Goal: Task Accomplishment & Management: Manage account settings

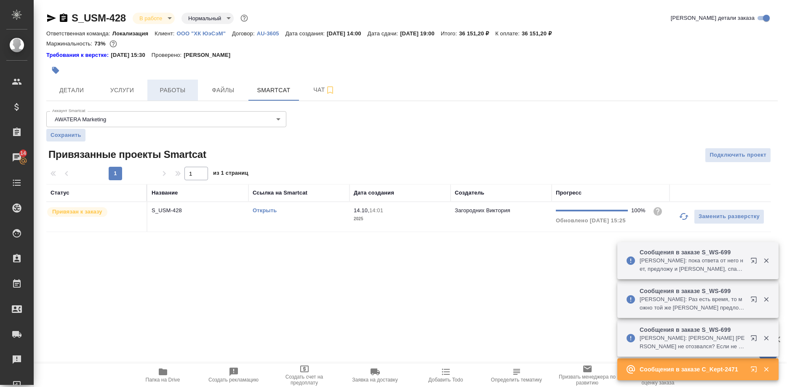
click at [165, 92] on span "Работы" at bounding box center [172, 90] width 40 height 11
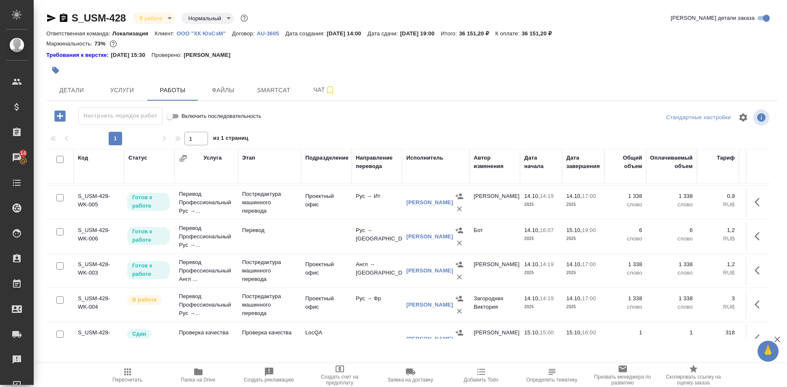
scroll to position [84, 0]
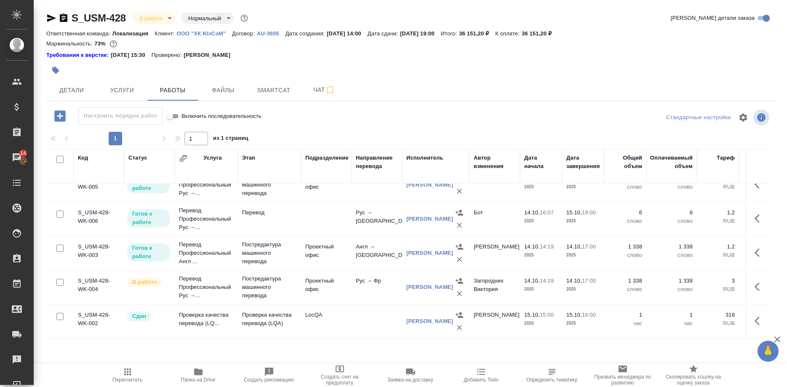
click at [131, 376] on icon "button" at bounding box center [128, 372] width 10 height 10
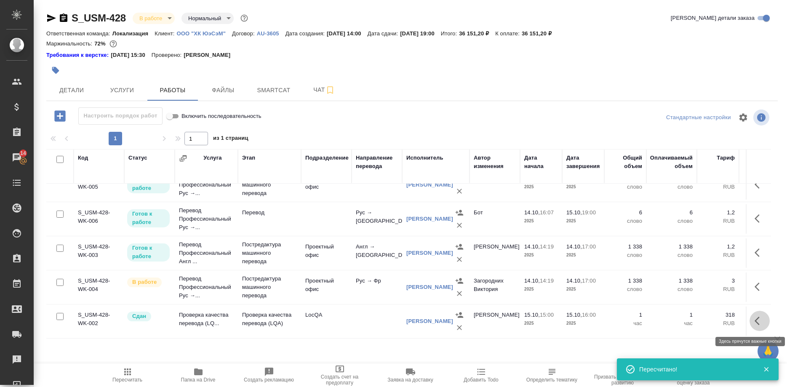
click at [754, 320] on button "button" at bounding box center [760, 321] width 20 height 20
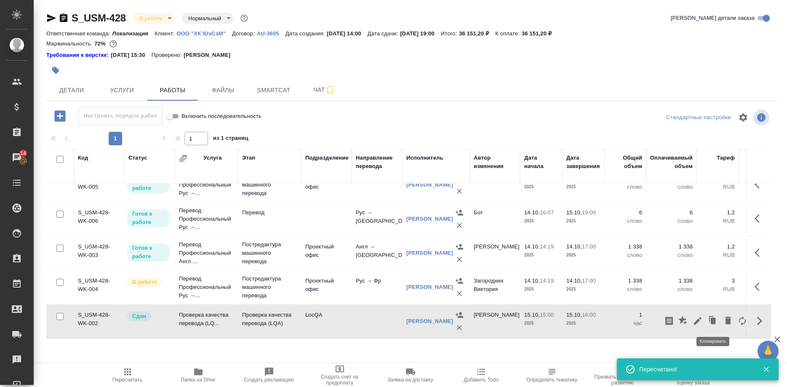
click at [712, 318] on icon "button" at bounding box center [713, 321] width 5 height 6
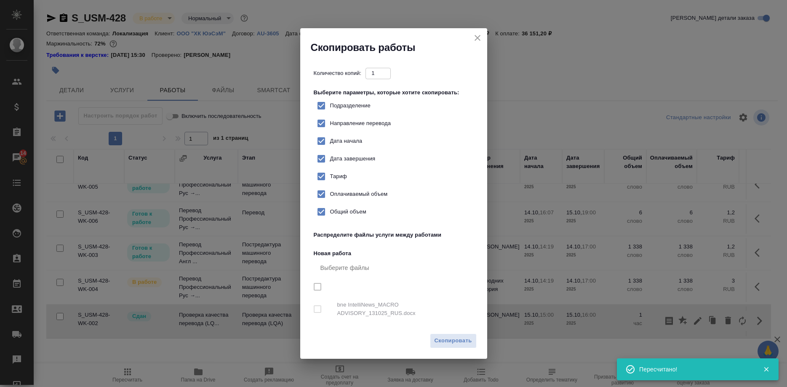
checkbox input "true"
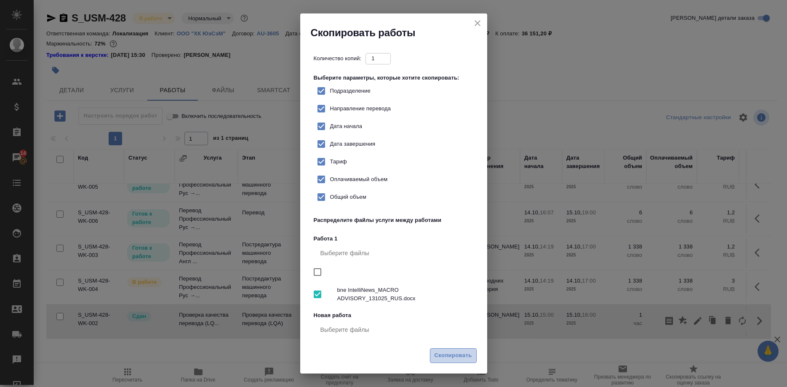
click at [443, 352] on span "Скопировать" at bounding box center [453, 356] width 37 height 10
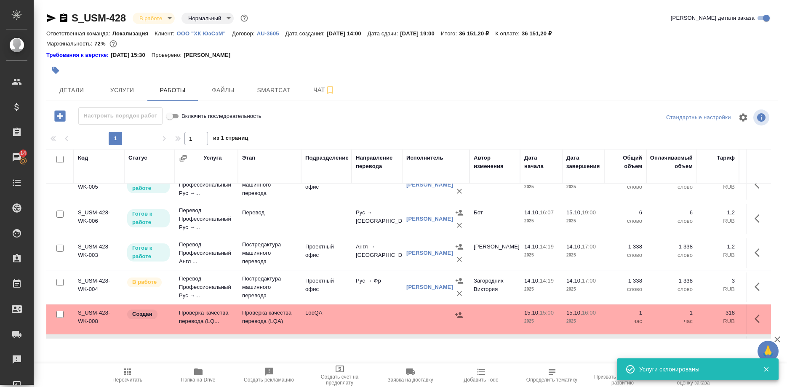
scroll to position [114, 0]
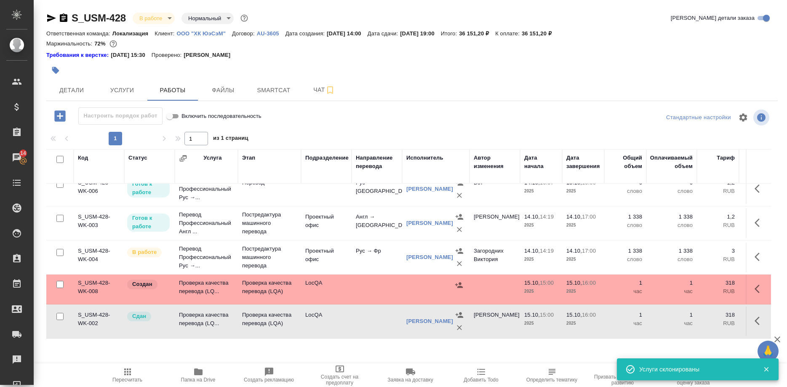
click at [755, 320] on icon "button" at bounding box center [757, 321] width 5 height 8
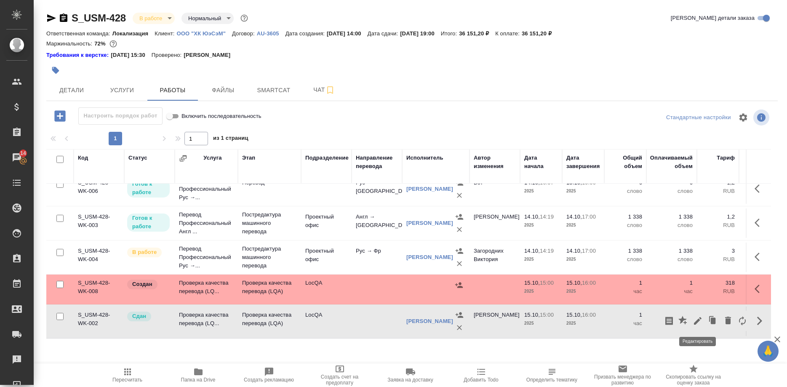
click at [696, 320] on icon "button" at bounding box center [698, 321] width 10 height 10
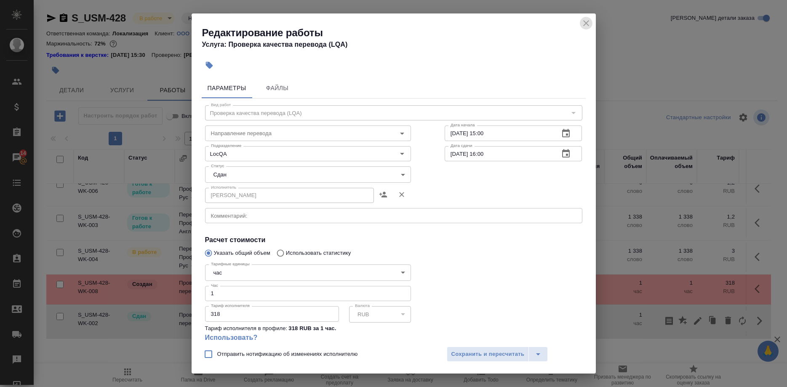
click at [582, 21] on icon "close" at bounding box center [586, 23] width 10 height 10
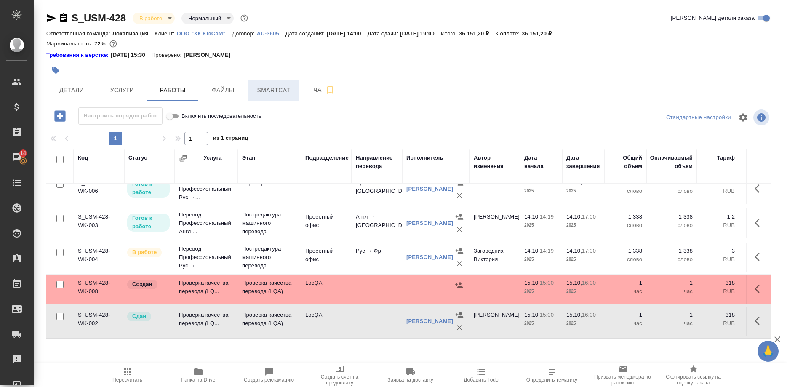
click at [263, 90] on span "Smartcat" at bounding box center [274, 90] width 40 height 11
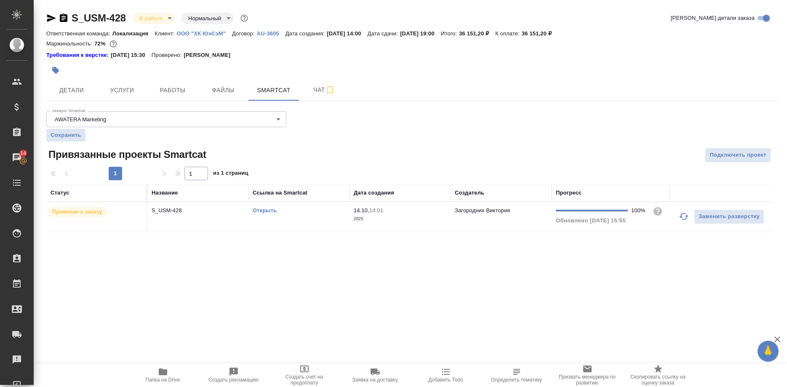
click at [264, 208] on div "Открыть" at bounding box center [299, 210] width 93 height 8
click at [264, 209] on link "Открыть" at bounding box center [265, 210] width 24 height 6
click at [173, 86] on span "Работы" at bounding box center [172, 90] width 40 height 11
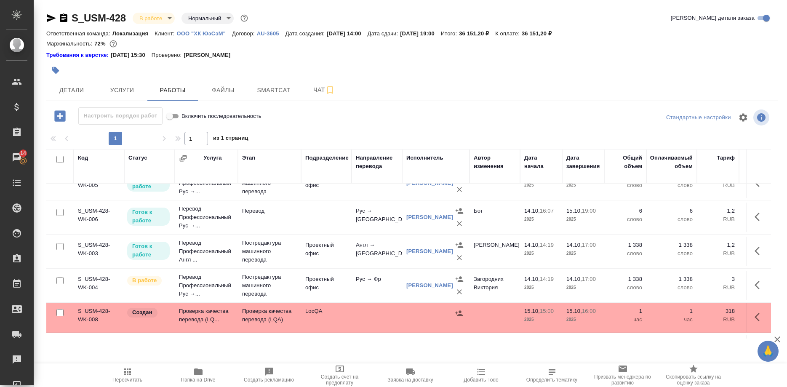
scroll to position [114, 0]
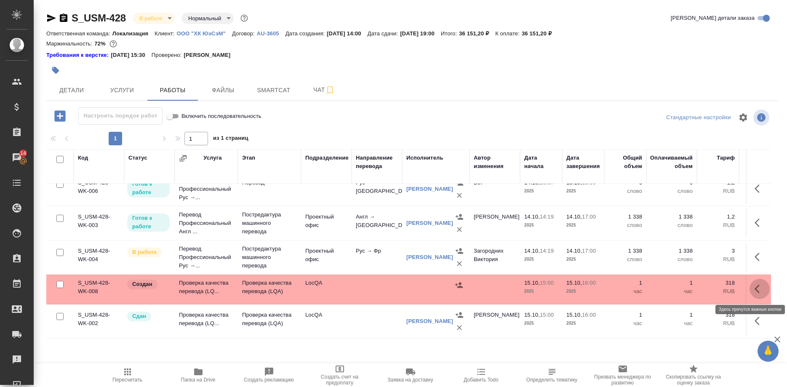
click at [757, 287] on icon "button" at bounding box center [757, 289] width 5 height 8
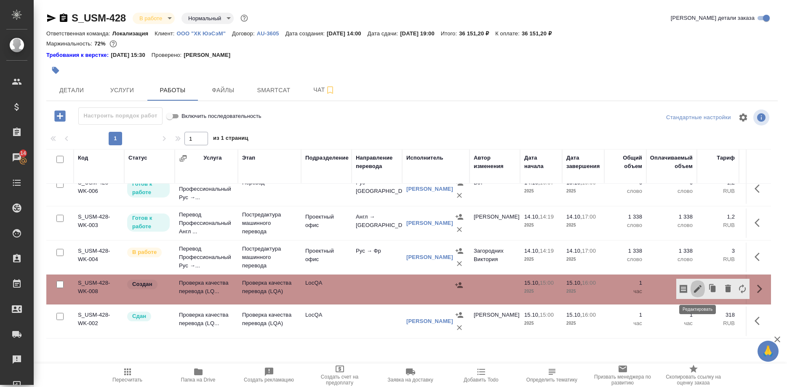
click at [698, 287] on icon "button" at bounding box center [698, 289] width 10 height 10
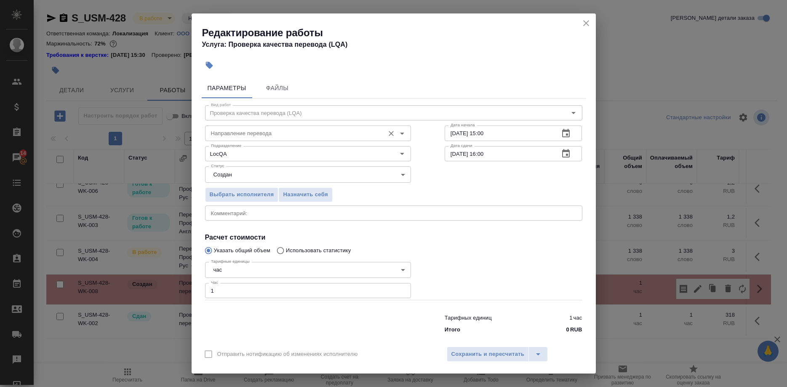
click at [281, 138] on input "Направление перевода" at bounding box center [294, 133] width 173 height 10
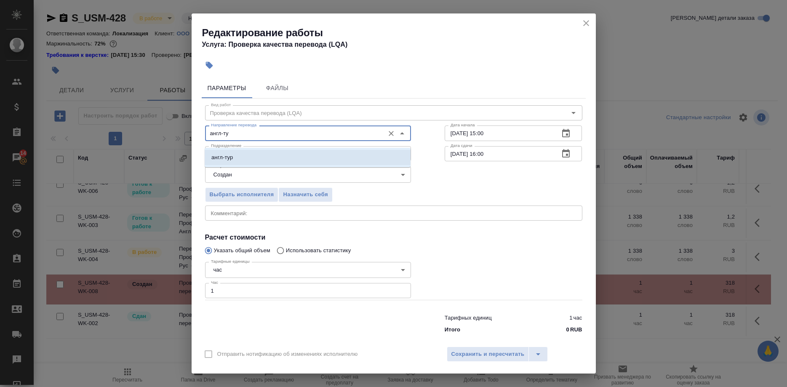
click at [240, 155] on li "англ-тур" at bounding box center [308, 157] width 206 height 15
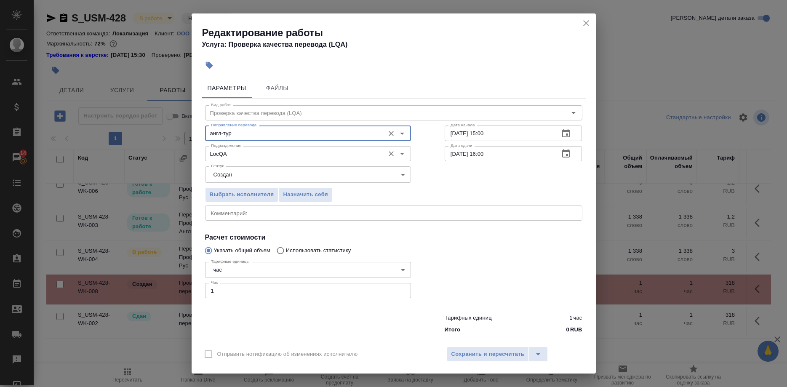
type input "англ-тур"
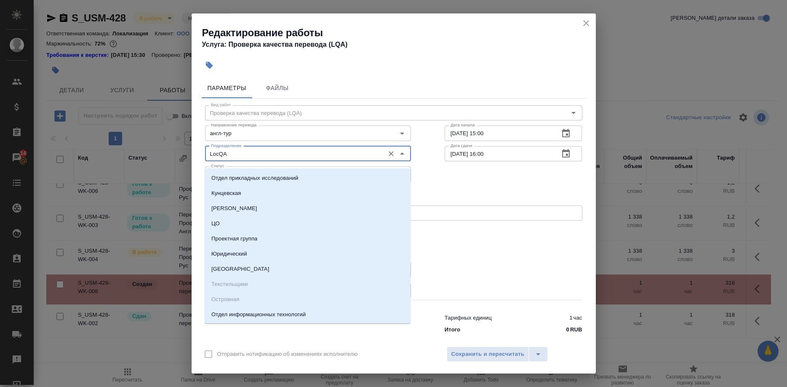
click at [264, 158] on input "LocQA" at bounding box center [294, 154] width 173 height 10
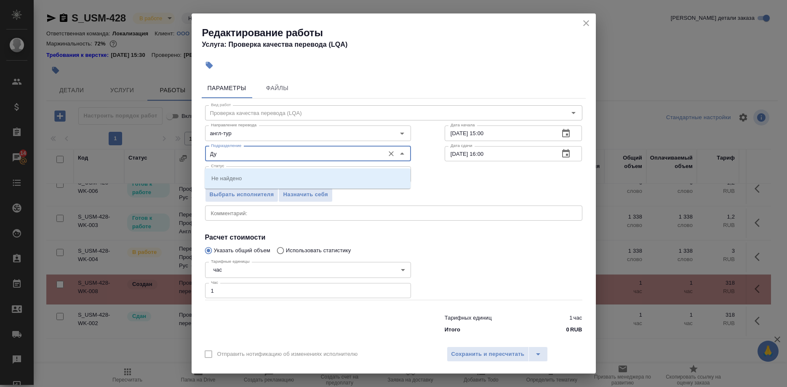
type input "Д"
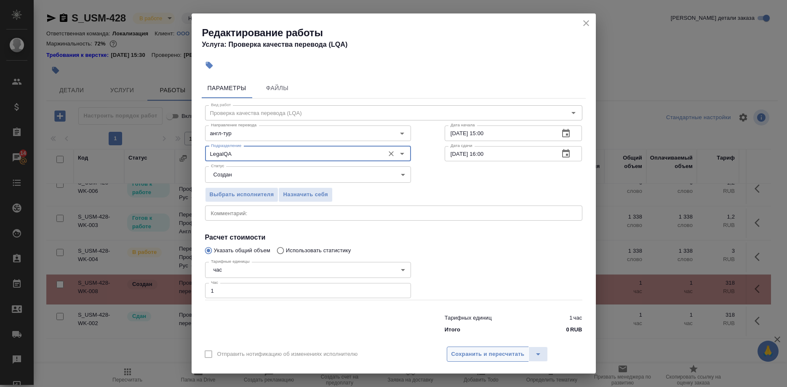
type input "LegalQA"
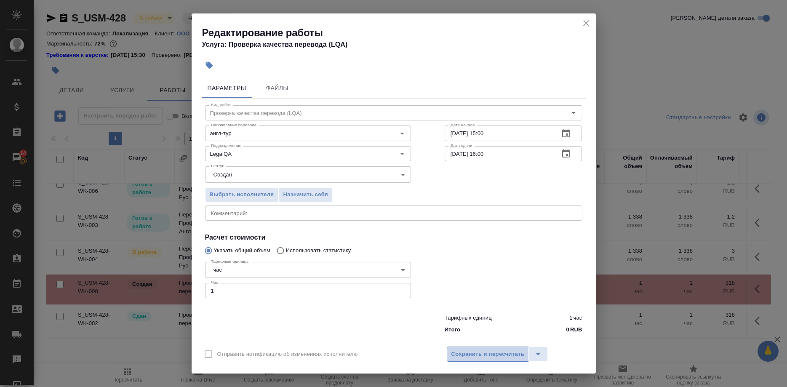
click at [473, 350] on span "Сохранить и пересчитать" at bounding box center [487, 355] width 73 height 10
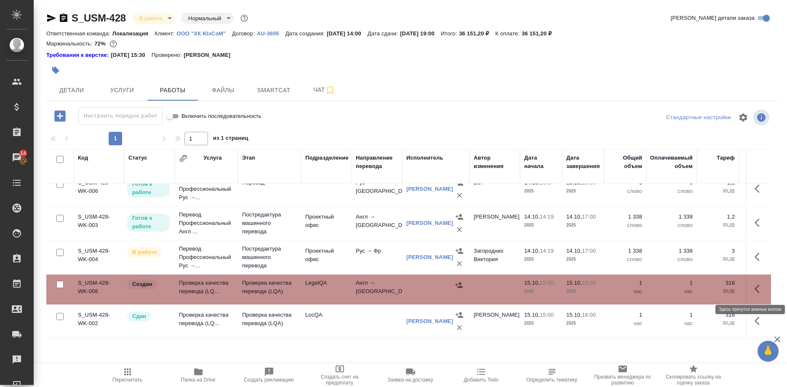
click at [752, 290] on button "button" at bounding box center [760, 289] width 20 height 20
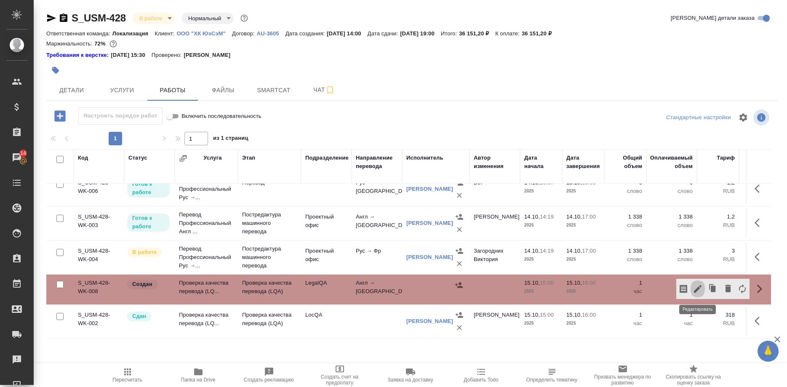
click at [697, 287] on icon "button" at bounding box center [698, 289] width 10 height 10
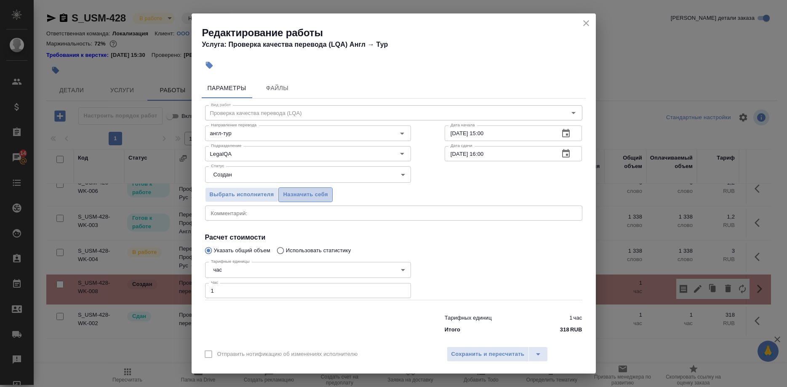
click at [314, 200] on span "Назначить себя" at bounding box center [305, 195] width 45 height 10
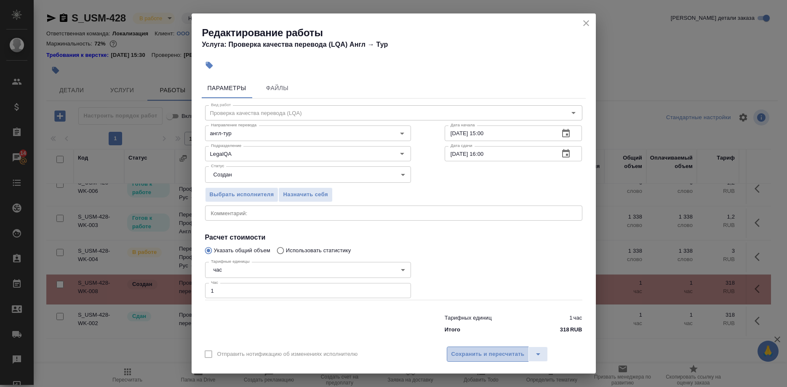
click at [509, 350] on span "Сохранить и пересчитать" at bounding box center [487, 355] width 73 height 10
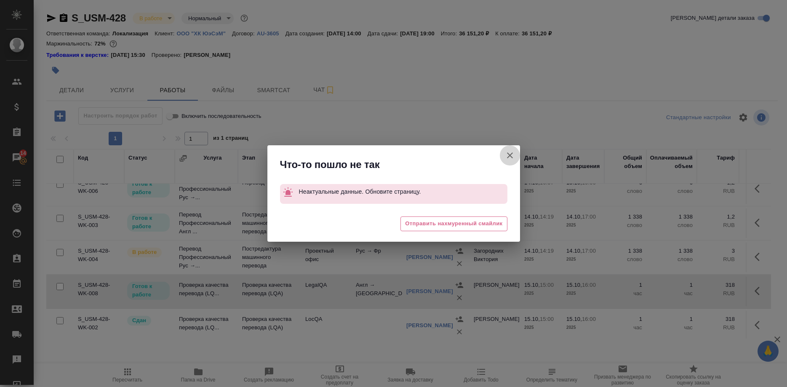
click at [505, 156] on button "Группировать работы по услугам" at bounding box center [510, 155] width 20 height 20
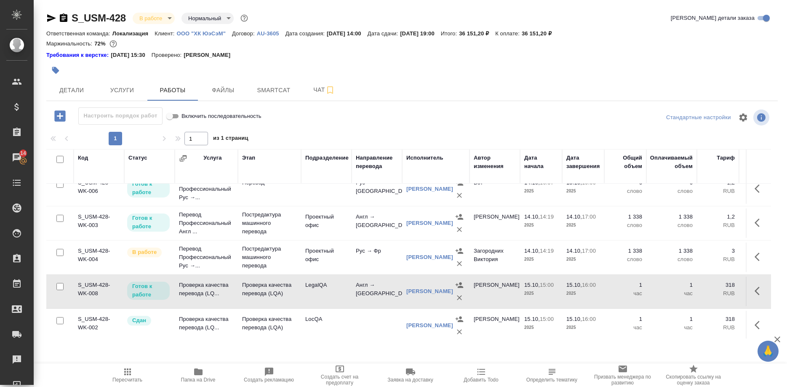
scroll to position [118, 0]
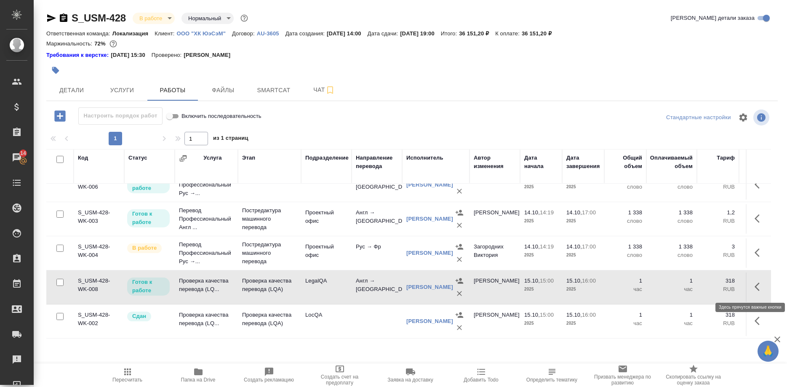
click at [755, 287] on icon "button" at bounding box center [760, 287] width 10 height 10
click at [697, 288] on icon "button" at bounding box center [698, 287] width 8 height 8
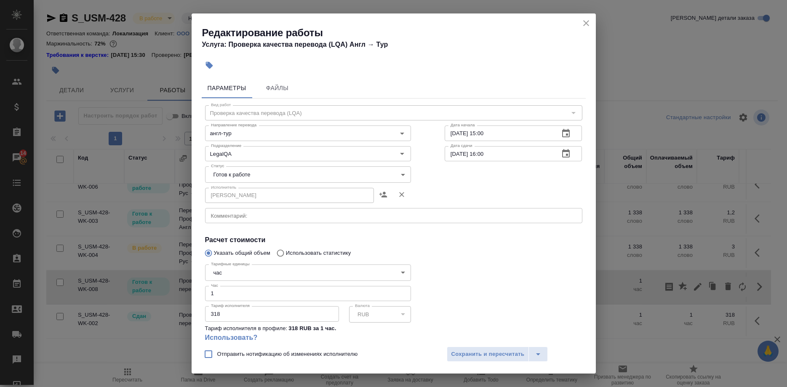
click at [495, 152] on input "15.10.2025 16:00" at bounding box center [499, 153] width 108 height 15
type input "15.10.2025 16:50"
click at [502, 346] on div "Отправить нотификацию об изменениях исполнителю Сохранить и пересчитать" at bounding box center [394, 357] width 404 height 32
click at [503, 349] on button "Сохранить и пересчитать" at bounding box center [488, 354] width 83 height 15
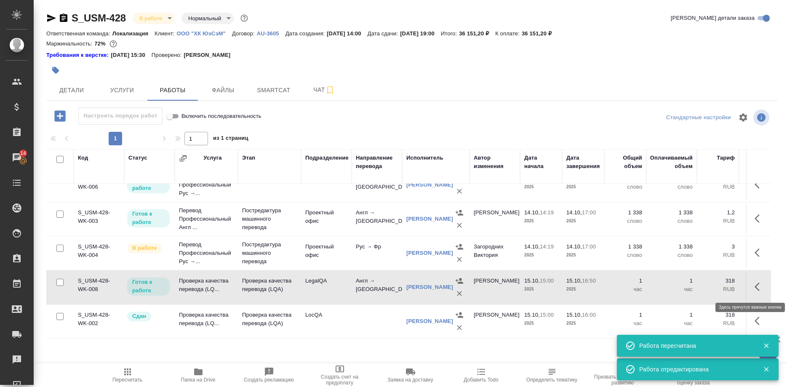
click at [753, 288] on button "button" at bounding box center [760, 287] width 20 height 20
click at [699, 286] on icon "button" at bounding box center [698, 287] width 8 height 8
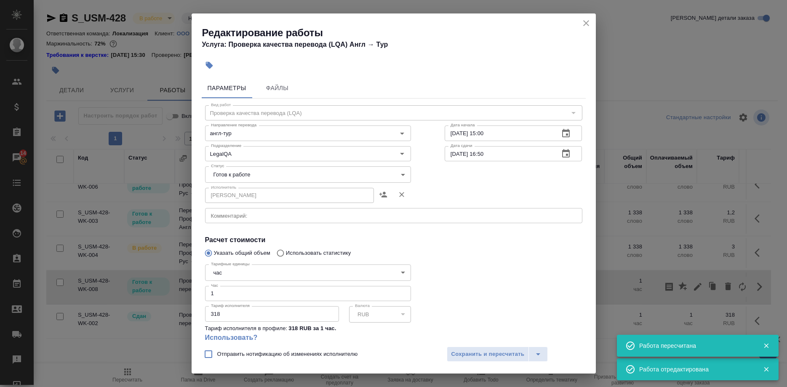
click at [491, 151] on input "15.10.2025 16:50" at bounding box center [499, 153] width 108 height 15
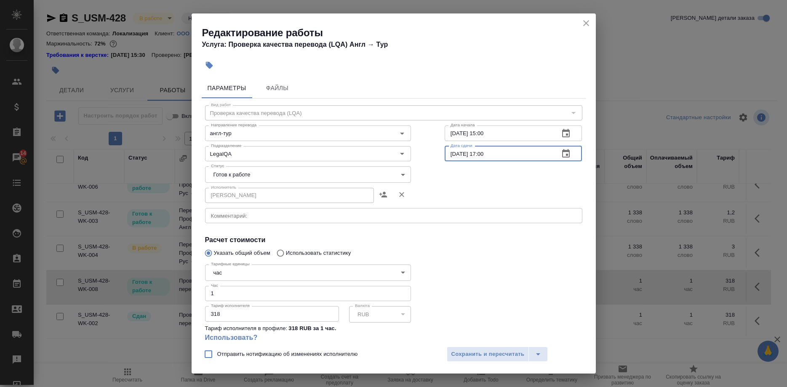
type input "15.10.2025 17:00"
click at [357, 174] on body "🙏 .cls-1 fill:#fff; AWATERA Shirina Sabina Клиенты Спецификации Заказы 14 Чаты …" at bounding box center [393, 193] width 787 height 387
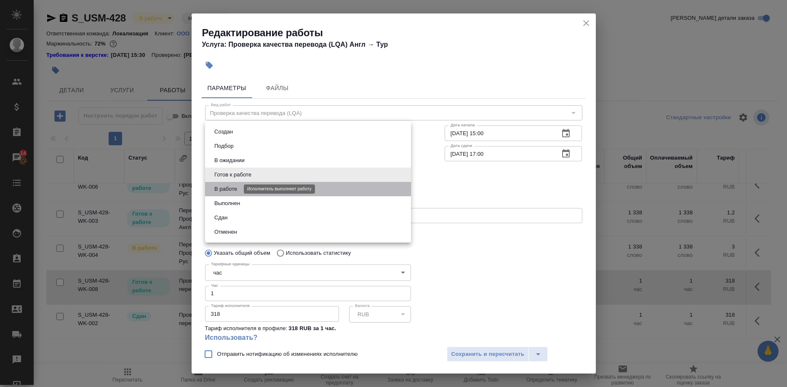
click at [229, 192] on button "В работе" at bounding box center [226, 188] width 28 height 9
type input "inProgress"
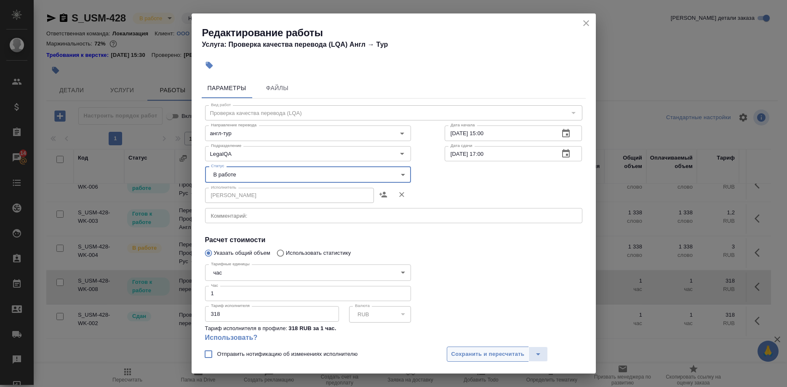
click at [469, 353] on span "Сохранить и пересчитать" at bounding box center [487, 355] width 73 height 10
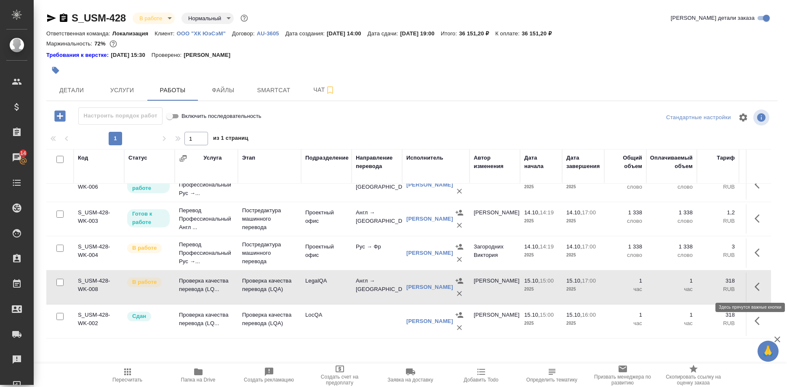
click at [754, 288] on button "button" at bounding box center [760, 287] width 20 height 20
click at [698, 287] on icon "button" at bounding box center [698, 287] width 8 height 8
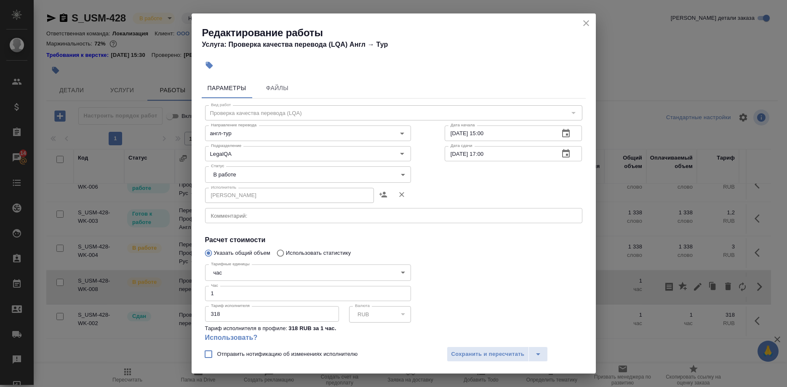
click at [249, 172] on body "🙏 .cls-1 fill:#fff; AWATERA Shirina Sabina Клиенты Спецификации Заказы 14 Чаты …" at bounding box center [393, 193] width 787 height 387
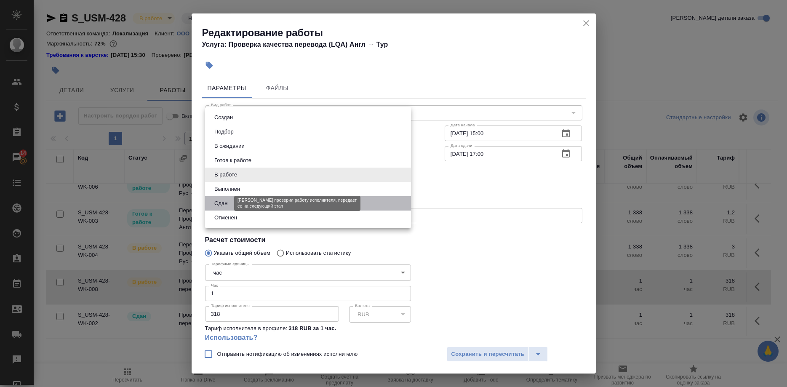
click at [216, 200] on button "Сдан" at bounding box center [221, 203] width 18 height 9
type input "closed"
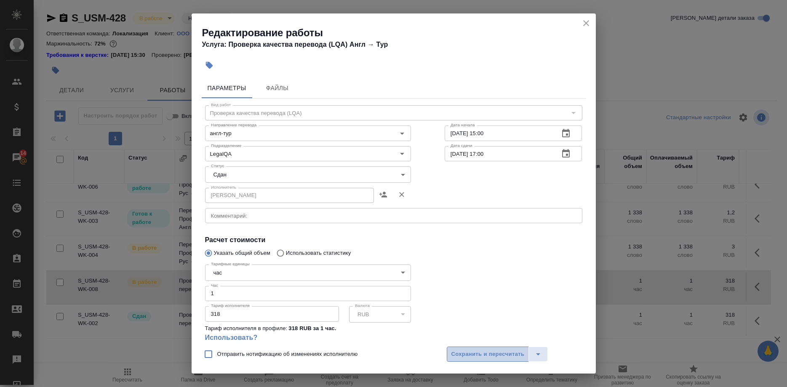
click at [482, 352] on span "Сохранить и пересчитать" at bounding box center [487, 355] width 73 height 10
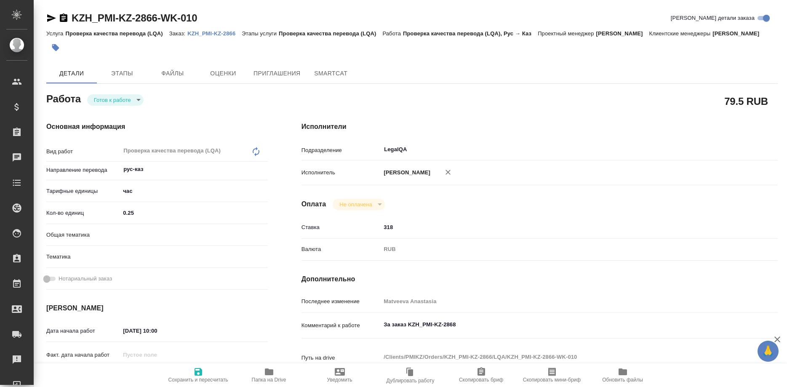
type textarea "x"
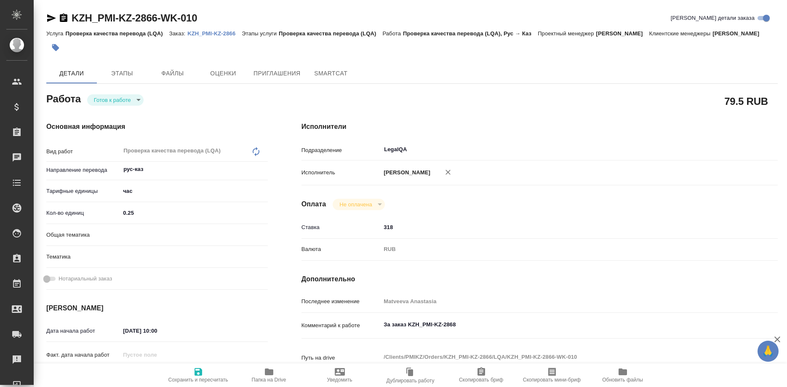
type textarea "x"
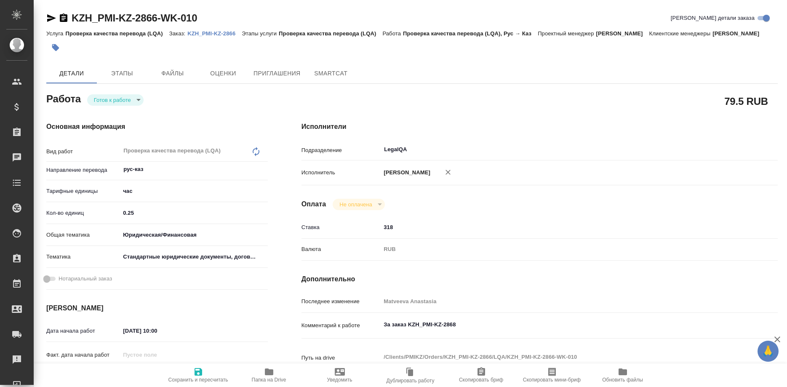
type textarea "x"
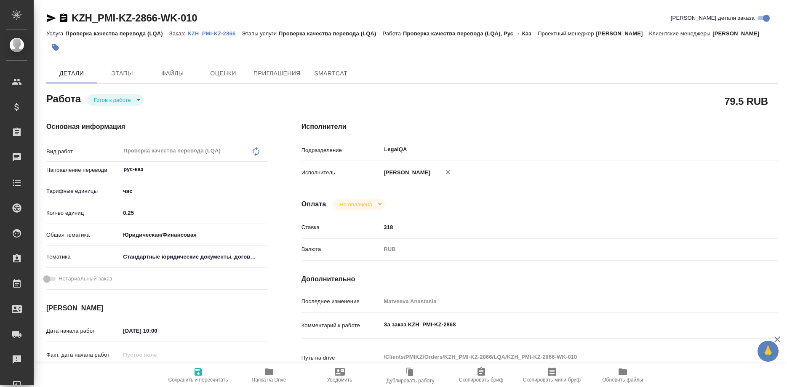
type textarea "x"
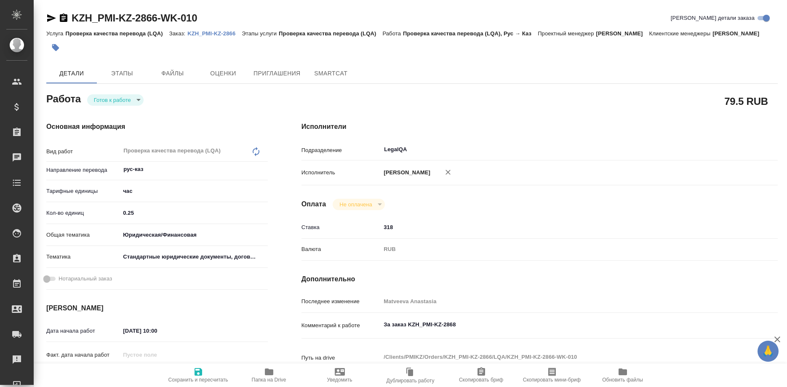
type textarea "x"
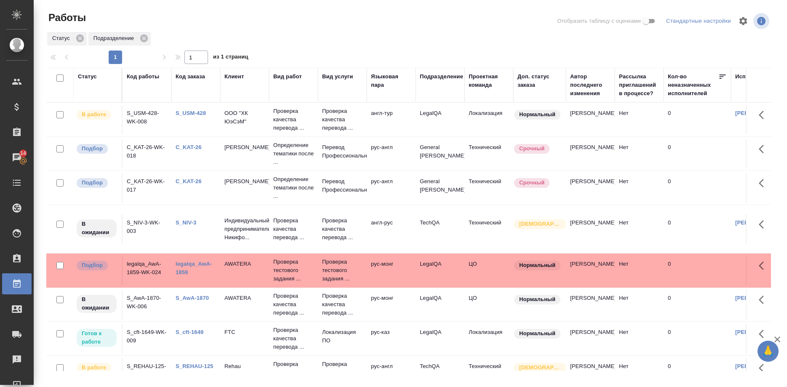
click at [196, 114] on link "S_USM-428" at bounding box center [191, 113] width 30 height 6
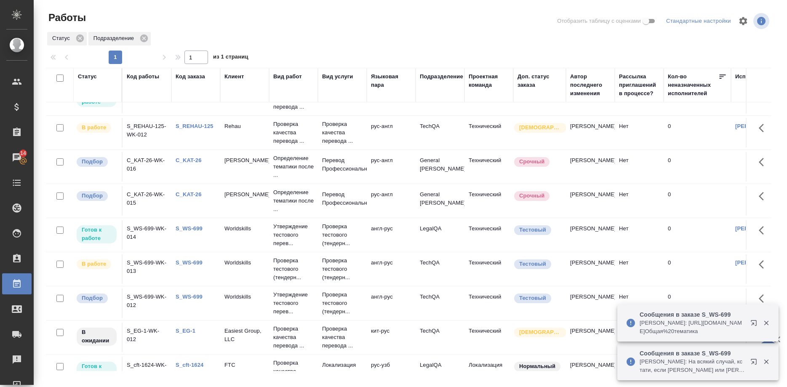
scroll to position [343, 0]
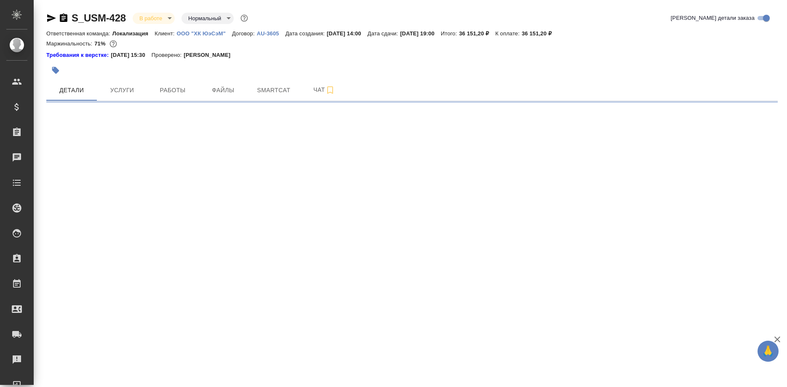
select select "RU"
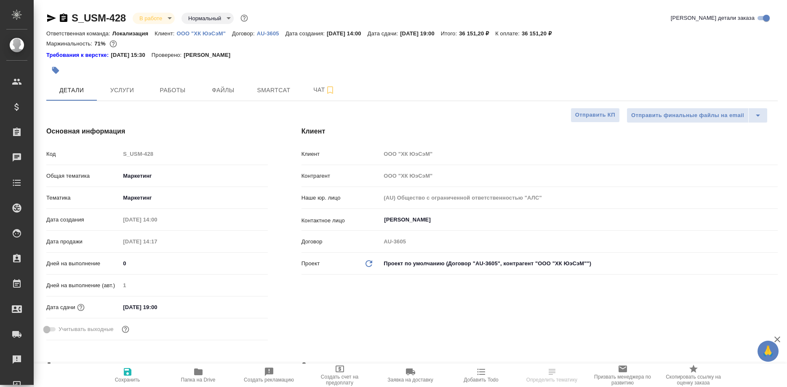
type textarea "x"
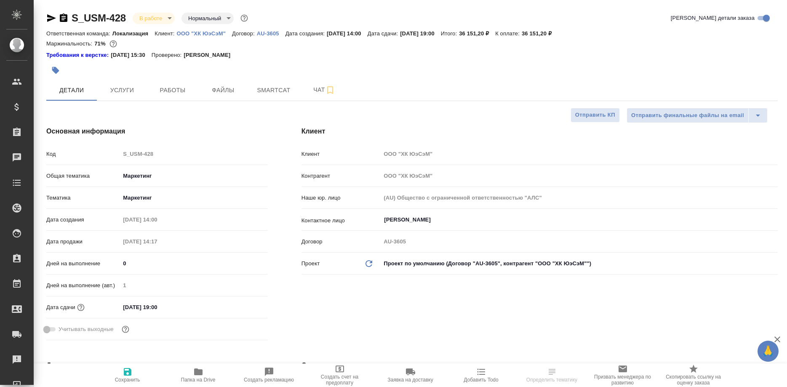
type textarea "x"
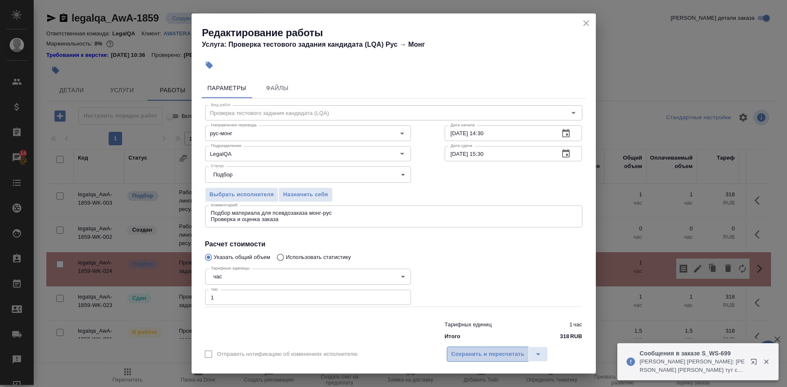
click at [477, 347] on button "Сохранить и пересчитать" at bounding box center [488, 354] width 83 height 15
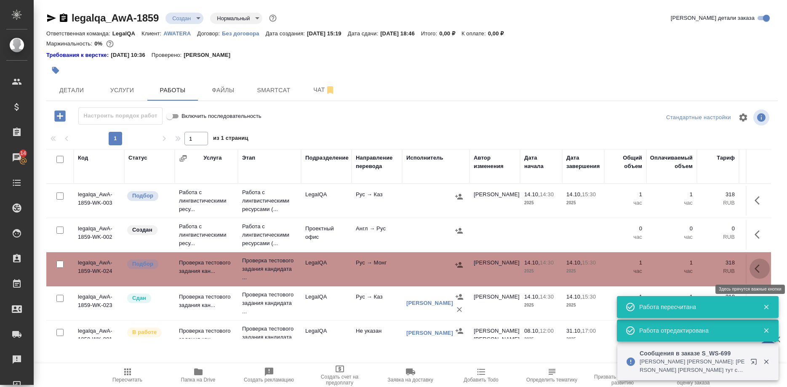
click at [754, 268] on button "button" at bounding box center [760, 269] width 20 height 20
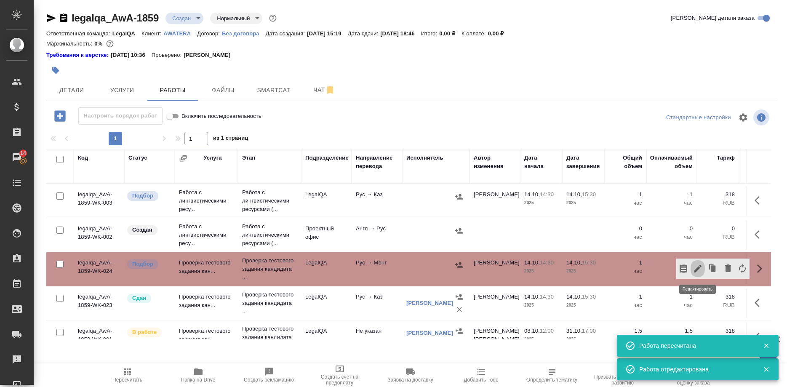
click at [697, 266] on icon "button" at bounding box center [698, 269] width 10 height 10
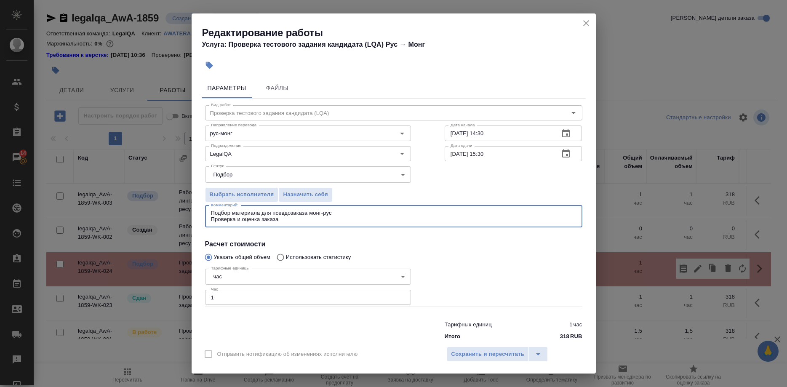
click at [299, 213] on textarea "Подбор материала для псевдозаказа монг-рус Проверка и оценка заказа" at bounding box center [394, 216] width 366 height 13
type textarea "Подбор материала для псевдозаказов монг-рус и рус-монг Проверка и оценка заказа"
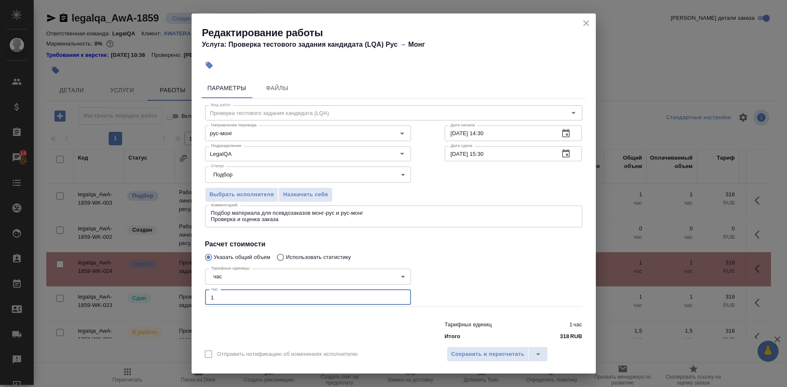
click at [220, 290] on input "1" at bounding box center [308, 297] width 206 height 15
type input "1.5"
click at [463, 354] on span "Сохранить и пересчитать" at bounding box center [487, 355] width 73 height 10
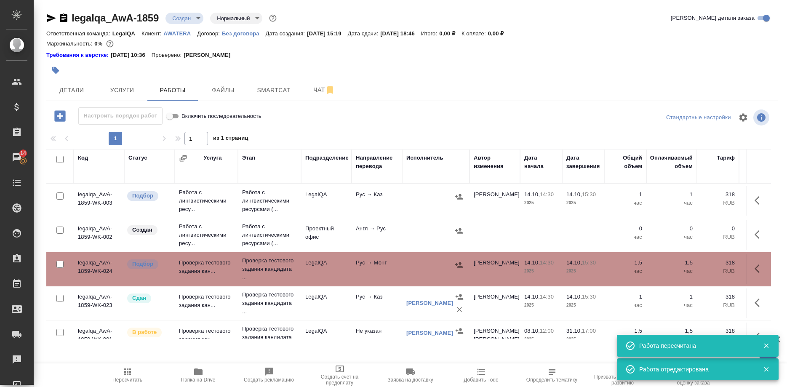
click at [745, 167] on th "Итого" at bounding box center [762, 166] width 46 height 35
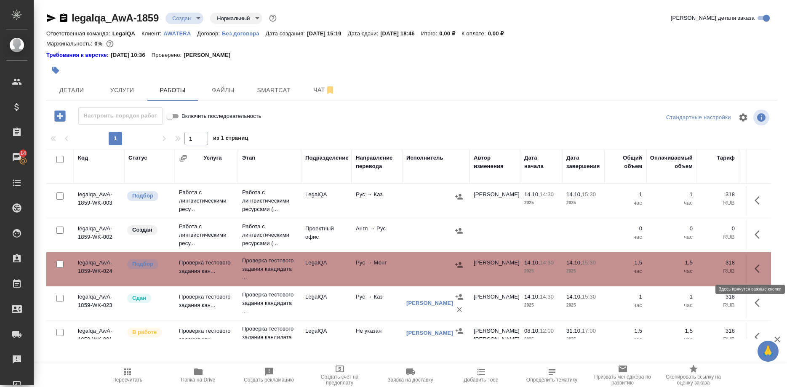
click at [755, 267] on icon "button" at bounding box center [760, 269] width 10 height 10
click at [693, 268] on icon "button" at bounding box center [698, 269] width 10 height 10
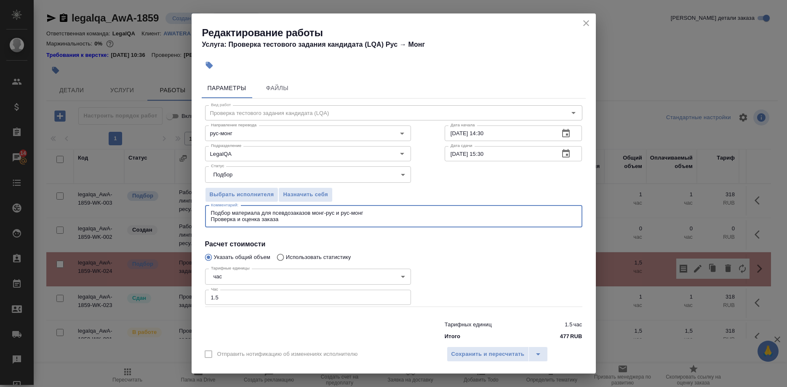
drag, startPoint x: 235, startPoint y: 220, endPoint x: 187, endPoint y: 220, distance: 47.6
click at [211, 220] on textarea "Подбор материала для псевдозаказов монг-рус и рус-монг Проверка и оценка заказа" at bounding box center [394, 216] width 366 height 13
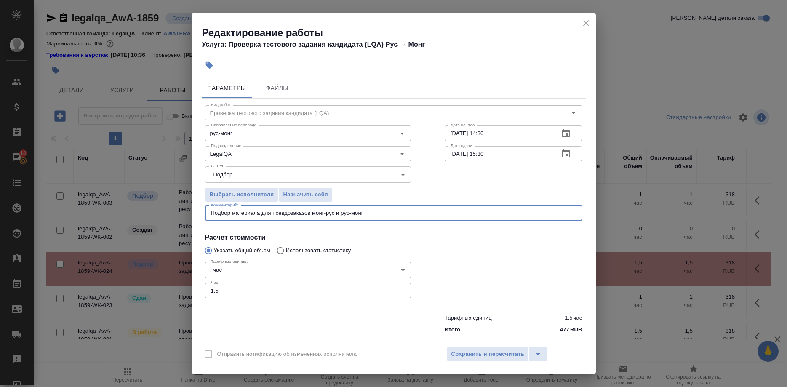
type textarea "Подбор материала для псевдозаказов монг-рус и рус-монг"
click at [274, 180] on body "🙏 .cls-1 fill:#fff; AWATERA [PERSON_NAME] Спецификации Заказы 14 Чаты Todo Прое…" at bounding box center [393, 193] width 787 height 387
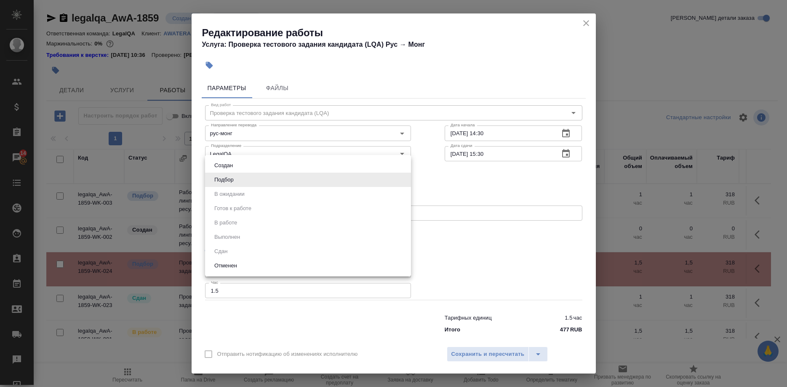
click at [450, 199] on div at bounding box center [393, 193] width 787 height 387
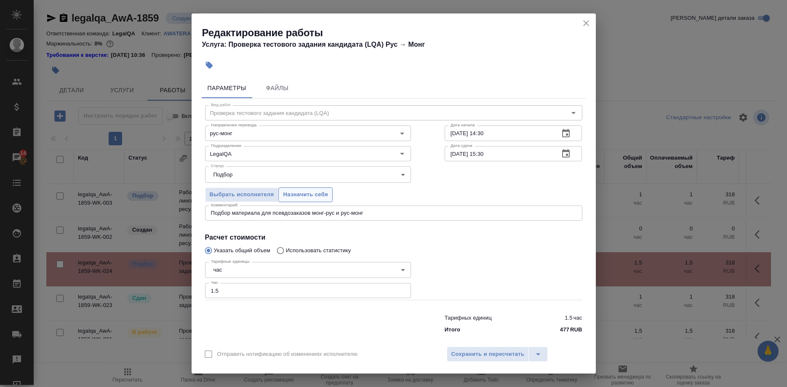
click at [305, 199] on span "Назначить себя" at bounding box center [305, 195] width 45 height 10
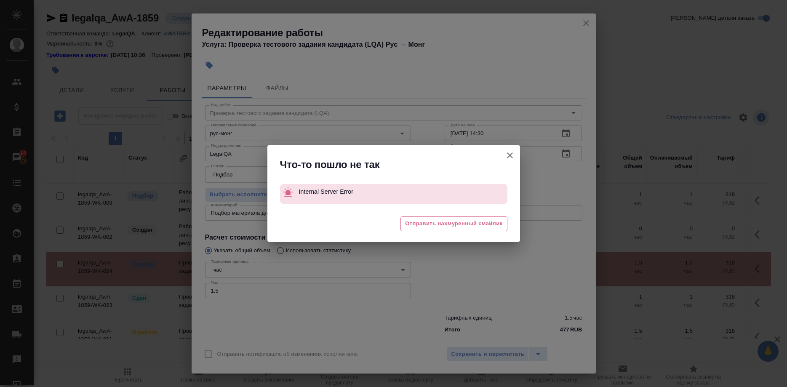
click at [465, 347] on div "Что-то пошло не так Internal Server Error 😔 Отправить нахмуренный смайлик" at bounding box center [393, 193] width 787 height 387
click at [505, 152] on button "Отправить нотификацию об изменениях исполнителю" at bounding box center [510, 155] width 20 height 20
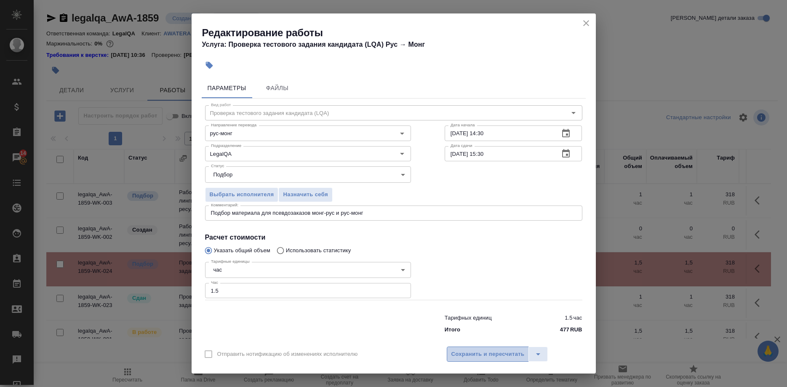
click at [488, 350] on span "Сохранить и пересчитать" at bounding box center [487, 355] width 73 height 10
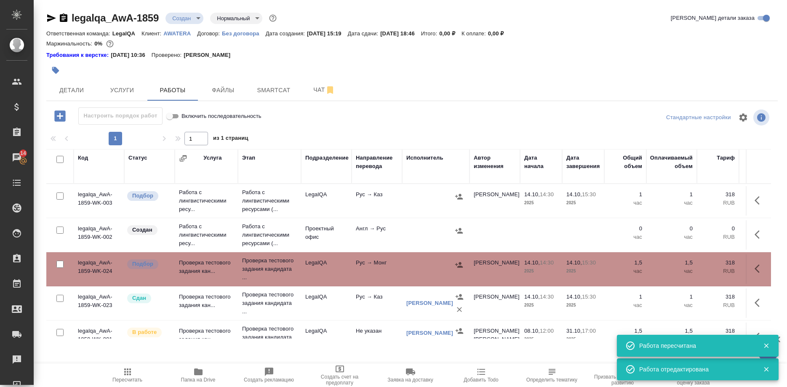
click at [756, 267] on icon "button" at bounding box center [757, 268] width 5 height 8
click at [697, 265] on icon "button" at bounding box center [698, 269] width 10 height 10
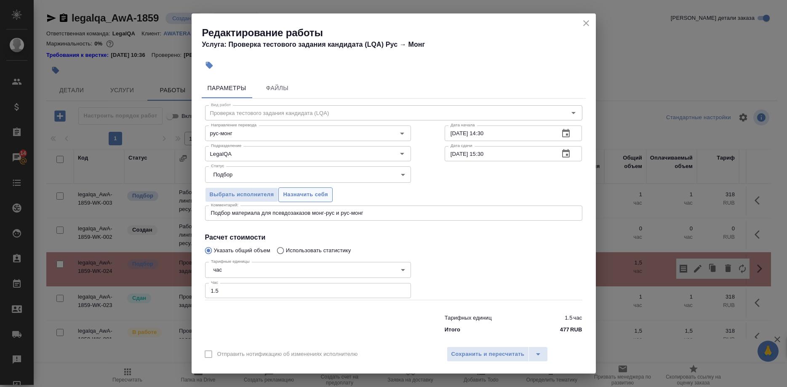
click at [320, 199] on span "Назначить себя" at bounding box center [305, 195] width 45 height 10
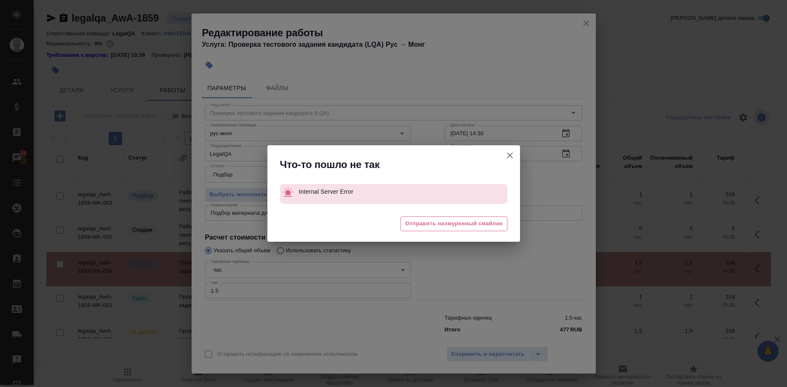
click at [464, 345] on div "Что-то пошло не так Internal Server Error 😖 Отправить нахмуренный смайлик" at bounding box center [393, 193] width 787 height 387
click at [508, 155] on icon "button" at bounding box center [510, 155] width 10 height 10
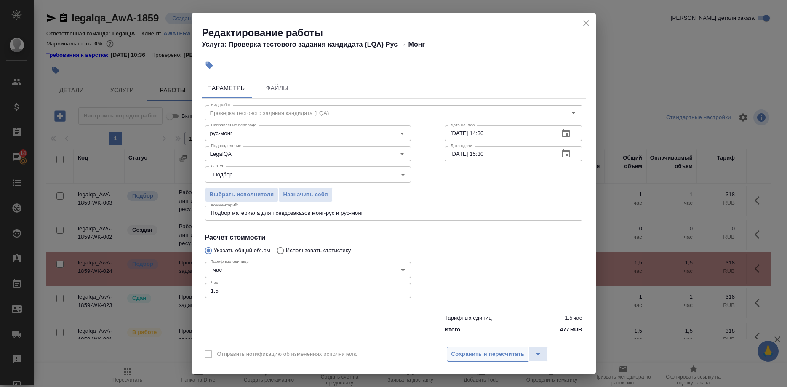
click at [488, 350] on span "Сохранить и пересчитать" at bounding box center [487, 355] width 73 height 10
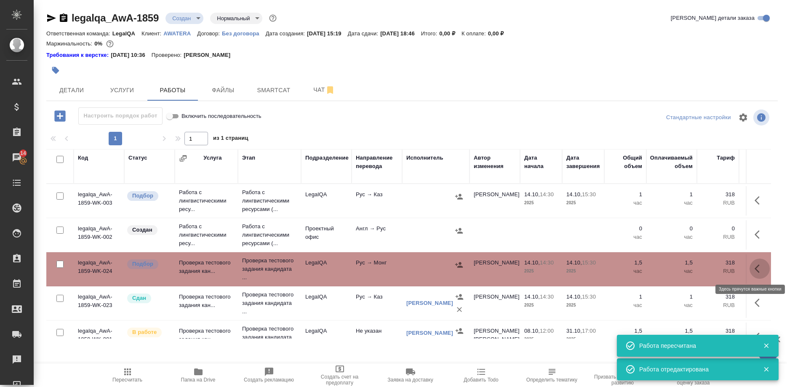
click at [754, 266] on button "button" at bounding box center [760, 269] width 20 height 20
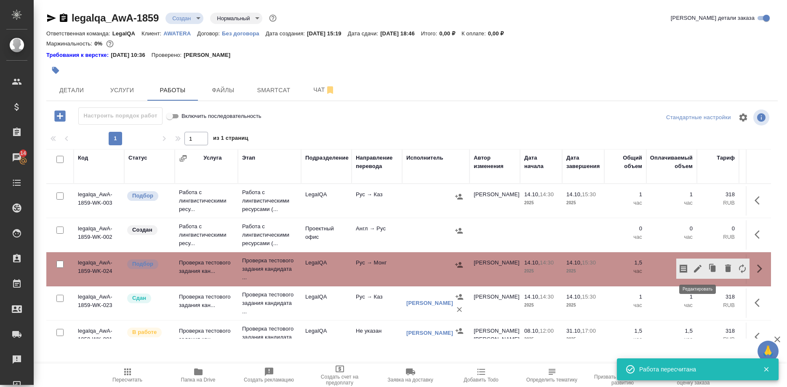
click at [695, 269] on icon "button" at bounding box center [698, 269] width 10 height 10
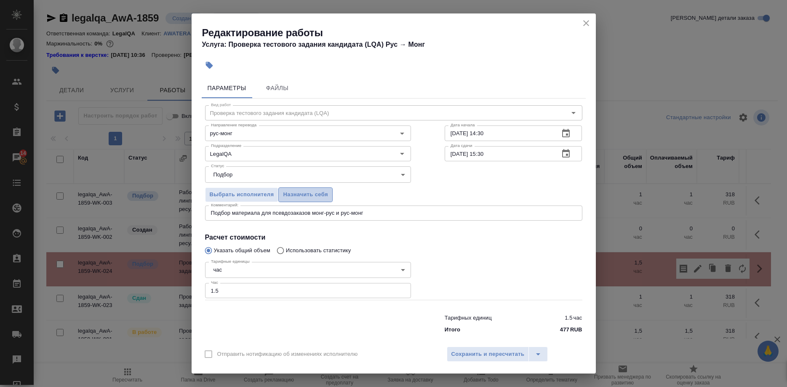
click at [303, 196] on span "Назначить себя" at bounding box center [305, 195] width 45 height 10
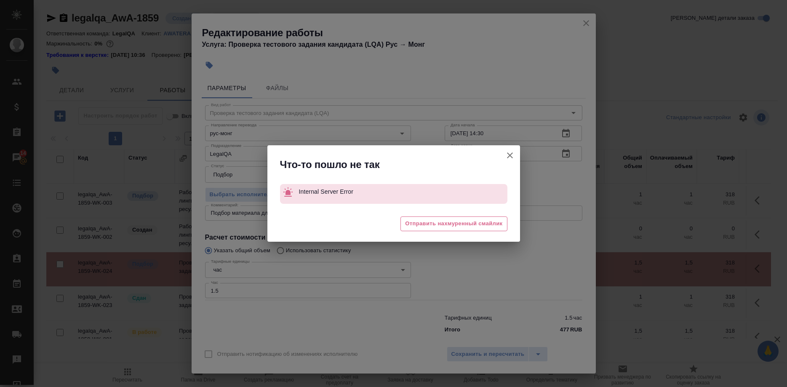
click at [455, 351] on div "Что-то пошло не так Internal Server Error 😓 Отправить нахмуренный смайлик" at bounding box center [393, 193] width 787 height 387
click at [507, 154] on icon "button" at bounding box center [510, 155] width 10 height 10
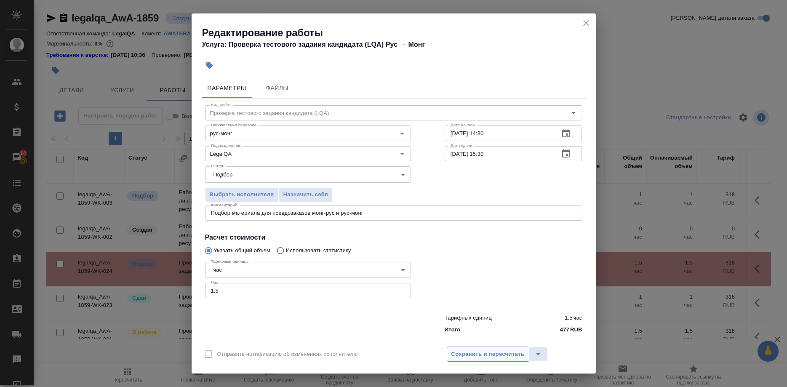
click at [460, 350] on span "Сохранить и пересчитать" at bounding box center [487, 355] width 73 height 10
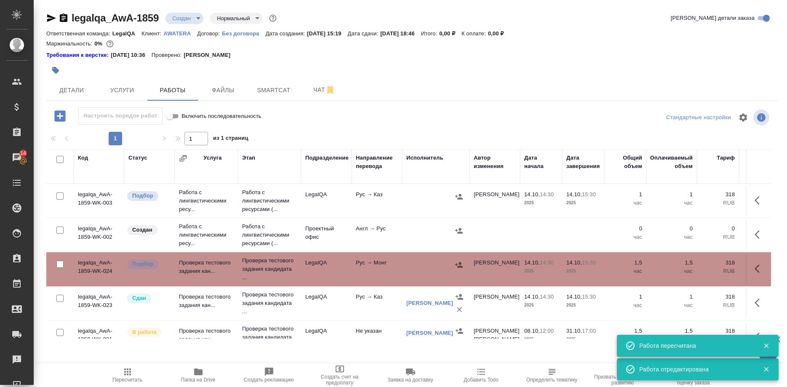
click at [118, 180] on th "Код" at bounding box center [99, 166] width 51 height 35
click at [757, 267] on icon "button" at bounding box center [757, 268] width 5 height 8
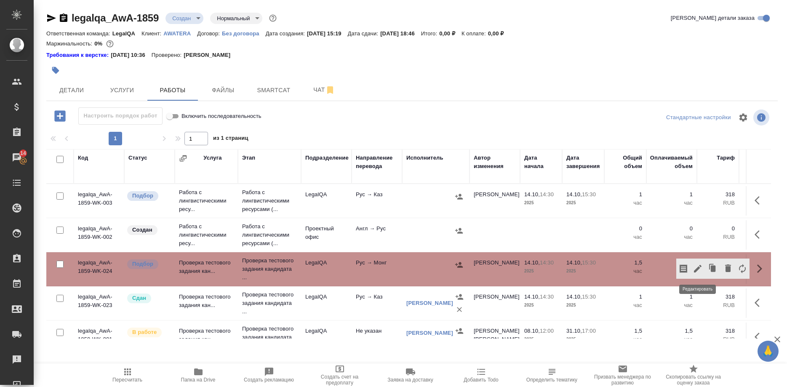
click at [693, 266] on icon "button" at bounding box center [698, 269] width 10 height 10
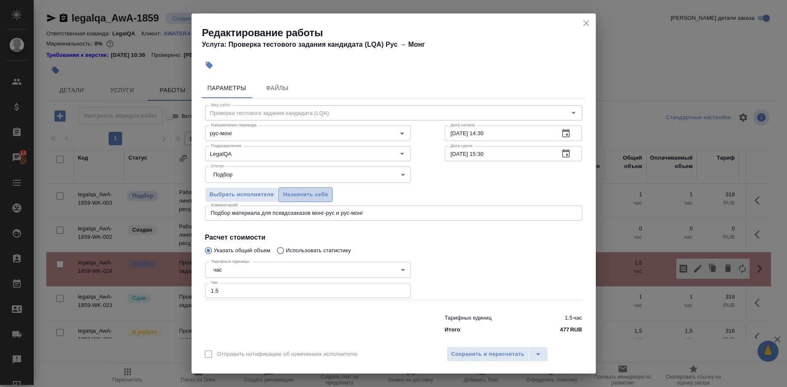
click at [304, 198] on span "Назначить себя" at bounding box center [305, 195] width 45 height 10
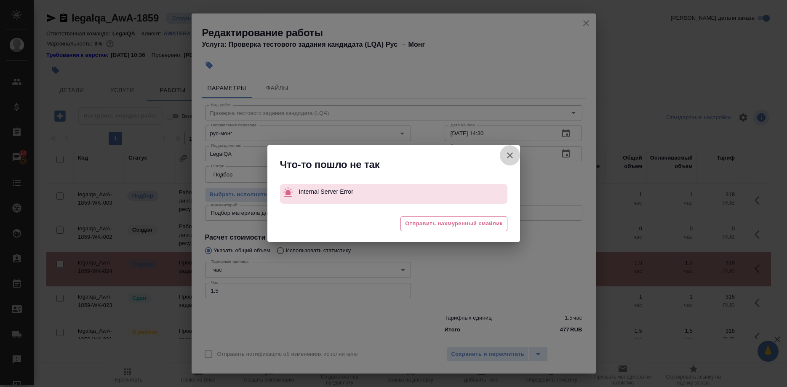
click at [504, 156] on button "Отправить нотификацию об изменениях исполнителю" at bounding box center [510, 155] width 20 height 20
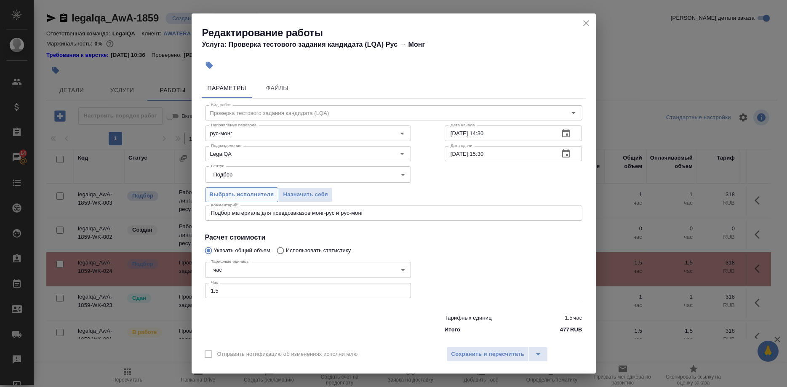
click at [240, 198] on span "Выбрать исполнителя" at bounding box center [242, 195] width 64 height 10
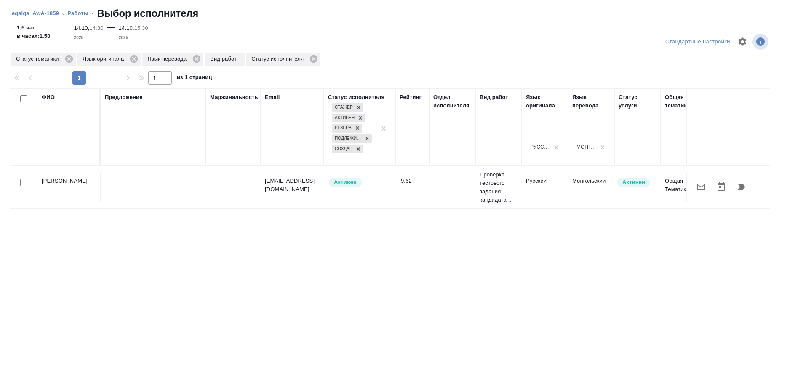
click at [78, 145] on input "text" at bounding box center [69, 150] width 54 height 11
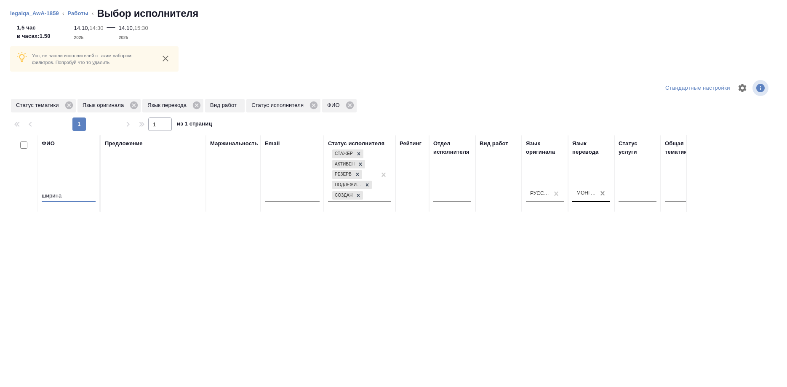
type input "ширина"
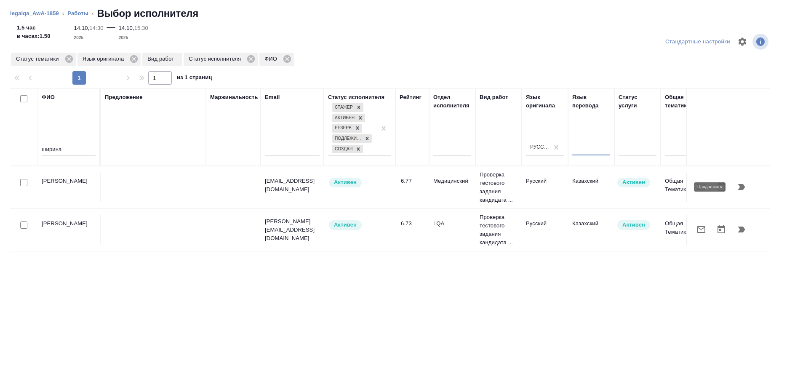
click at [734, 184] on button "button" at bounding box center [742, 187] width 20 height 20
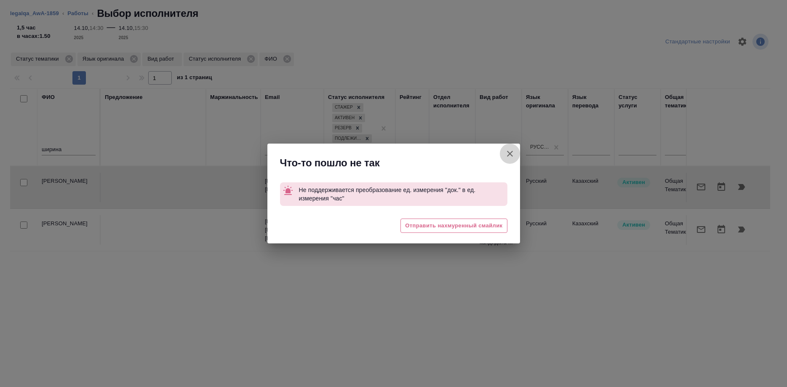
click at [508, 154] on icon "button" at bounding box center [510, 154] width 10 height 10
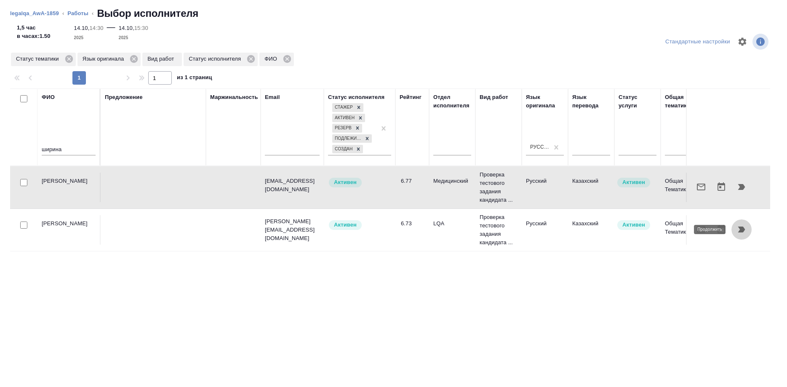
click at [742, 228] on icon "button" at bounding box center [741, 230] width 7 height 6
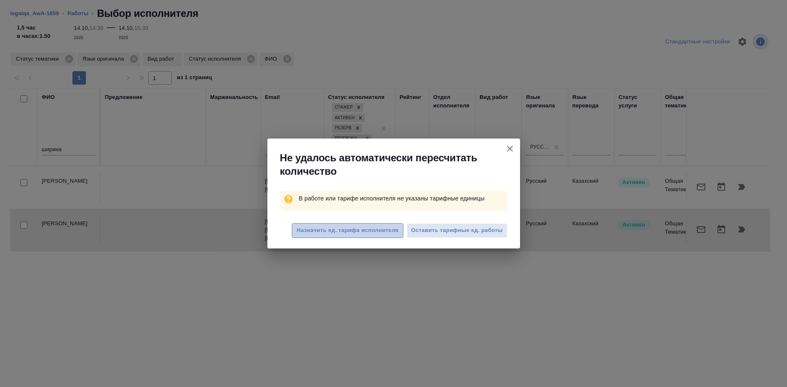
click at [374, 227] on span "Назначить ед. тарифа исполнителя" at bounding box center [347, 231] width 102 height 10
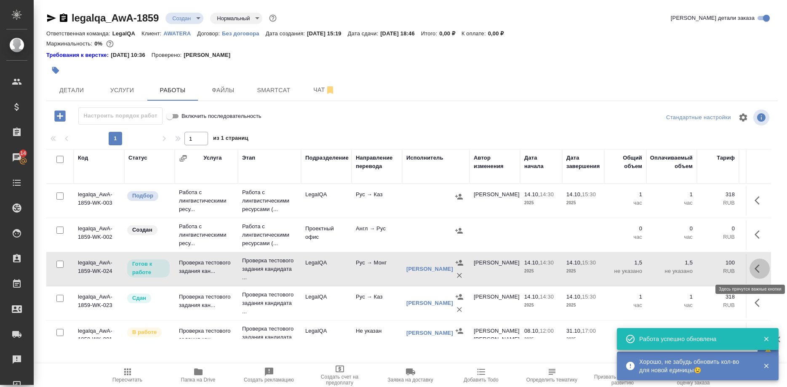
click at [755, 268] on icon "button" at bounding box center [760, 269] width 10 height 10
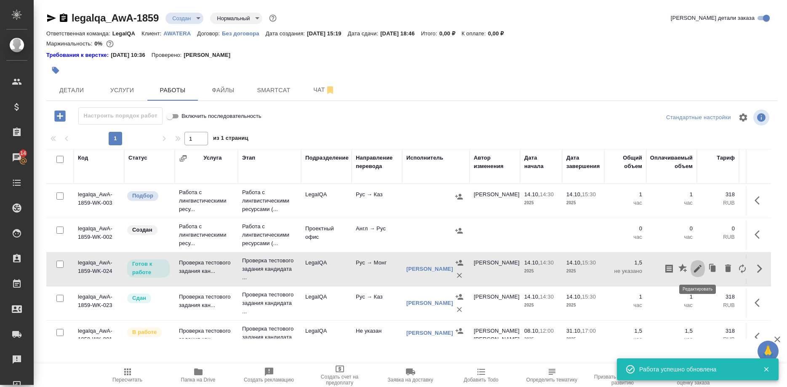
click at [697, 270] on icon "button" at bounding box center [698, 269] width 8 height 8
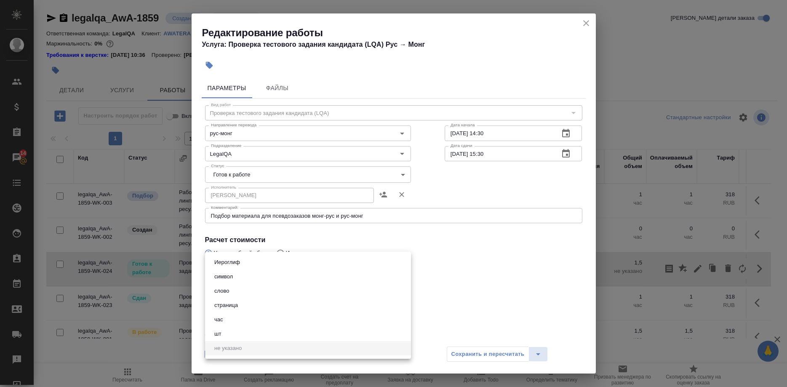
click at [302, 263] on body "🙏 .cls-1 fill:#fff; AWATERA Shirina Sabina Клиенты Спецификации Заказы 14 Чаты …" at bounding box center [393, 193] width 787 height 387
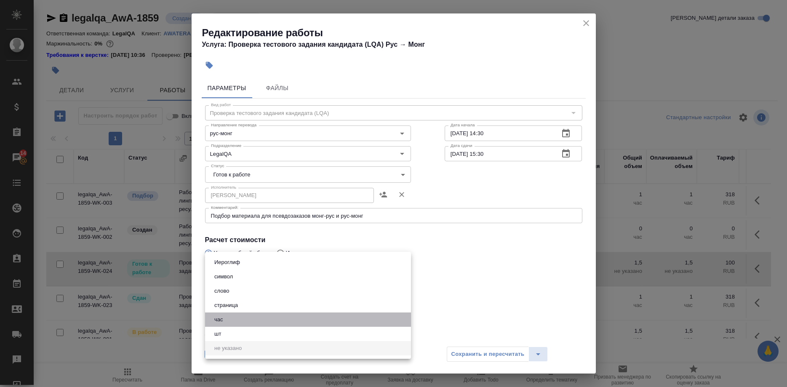
click at [214, 320] on button "час" at bounding box center [219, 319] width 14 height 9
type input "5a8b1489cc6b4906c91bfd93"
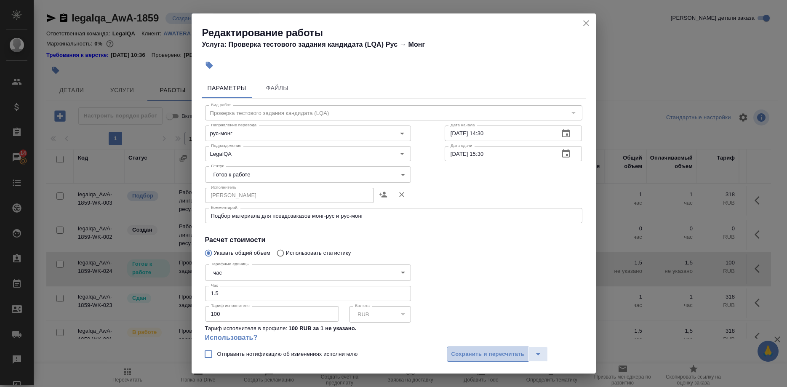
click at [472, 350] on span "Сохранить и пересчитать" at bounding box center [487, 355] width 73 height 10
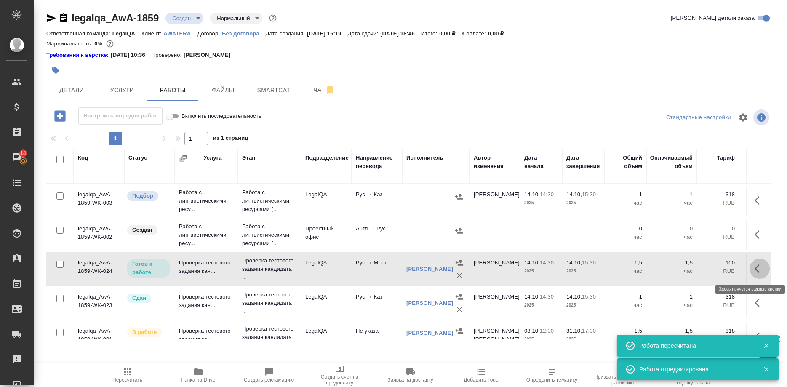
click at [755, 267] on icon "button" at bounding box center [760, 269] width 10 height 10
click at [699, 272] on icon "button" at bounding box center [698, 269] width 10 height 10
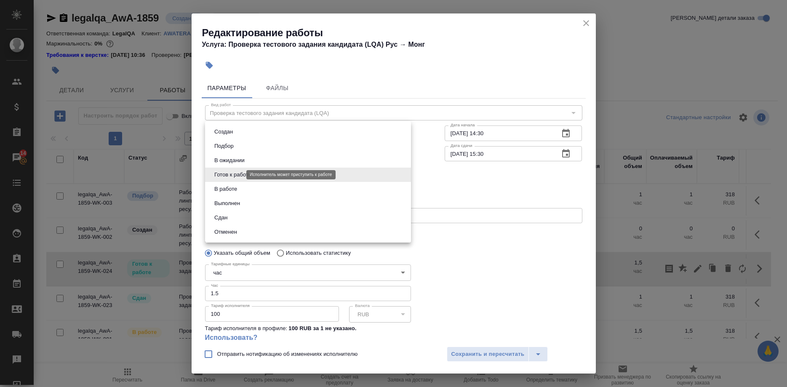
click at [221, 176] on body "🙏 .cls-1 fill:#fff; AWATERA Shirina Sabina Клиенты Спецификации Заказы 14 Чаты …" at bounding box center [393, 193] width 787 height 387
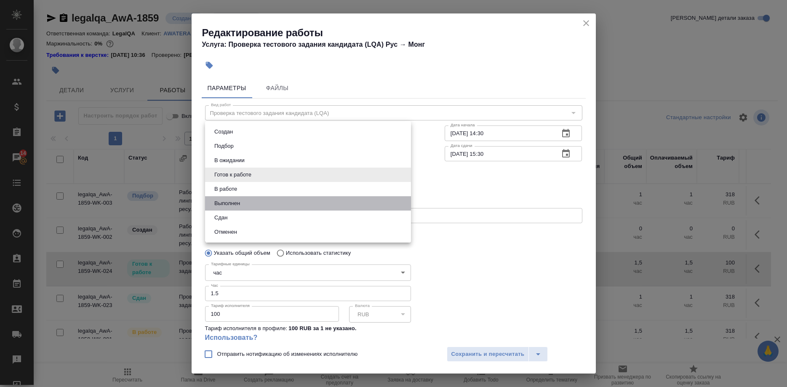
click at [220, 210] on li "Выполнен" at bounding box center [308, 203] width 206 height 14
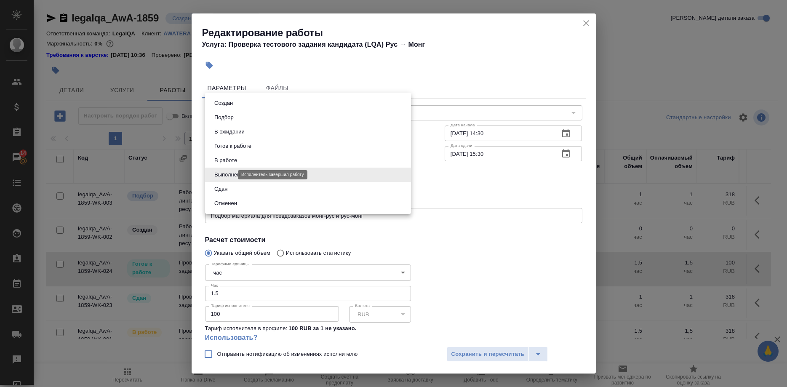
click at [227, 174] on body "🙏 .cls-1 fill:#fff; AWATERA Shirina Sabina Клиенты Спецификации Заказы 14 Чаты …" at bounding box center [393, 193] width 787 height 387
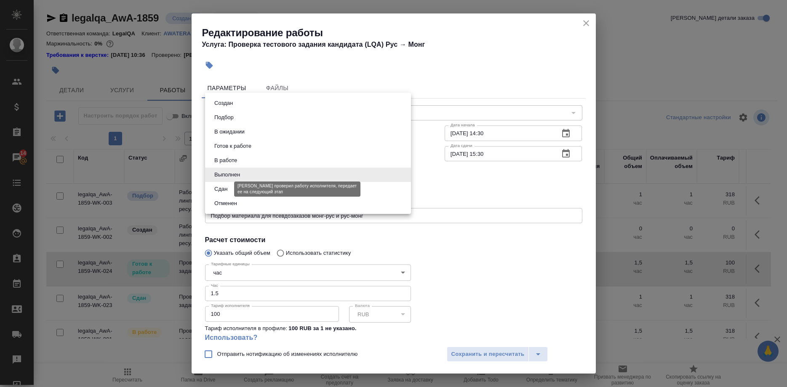
click at [216, 192] on button "Сдан" at bounding box center [221, 188] width 18 height 9
type input "closed"
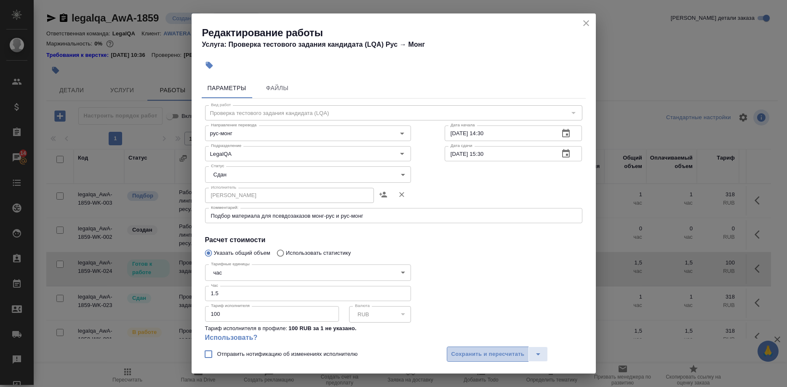
click at [462, 356] on span "Сохранить и пересчитать" at bounding box center [487, 355] width 73 height 10
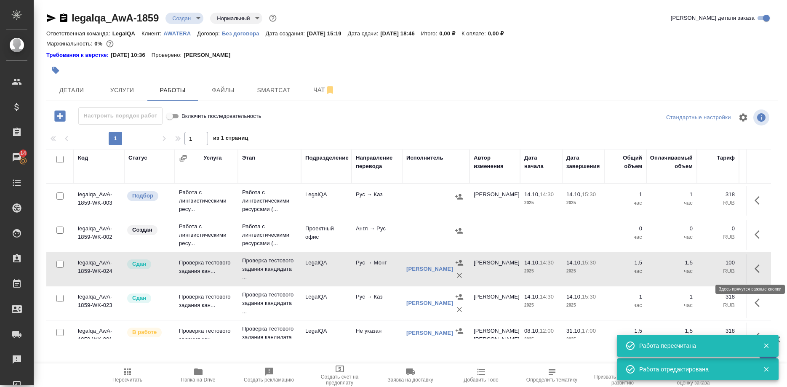
click at [755, 268] on icon "button" at bounding box center [757, 268] width 5 height 8
click at [697, 269] on icon "button" at bounding box center [698, 269] width 8 height 8
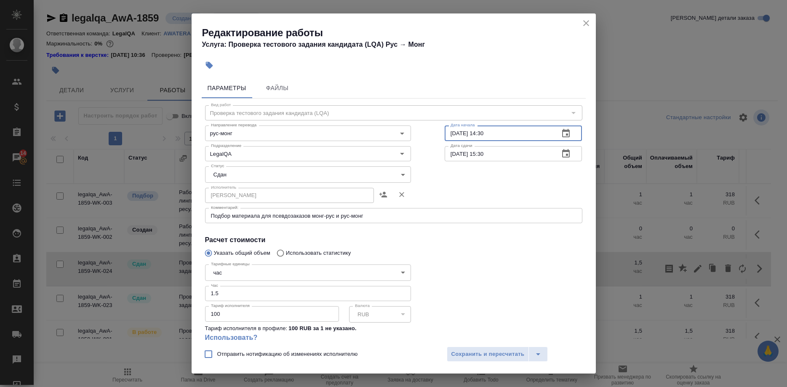
click at [492, 132] on input "14.10.2025 14:30" at bounding box center [499, 132] width 108 height 15
type input "14.10.2025 14:00"
click at [467, 351] on span "Сохранить и пересчитать" at bounding box center [487, 355] width 73 height 10
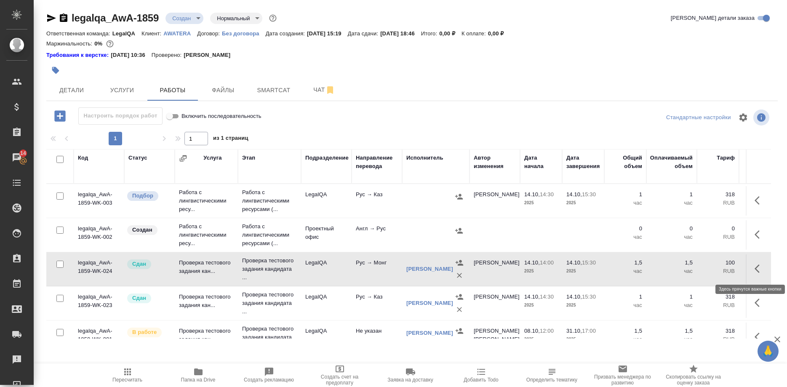
click at [754, 268] on button "button" at bounding box center [760, 269] width 20 height 20
click at [698, 270] on icon "button" at bounding box center [698, 269] width 10 height 10
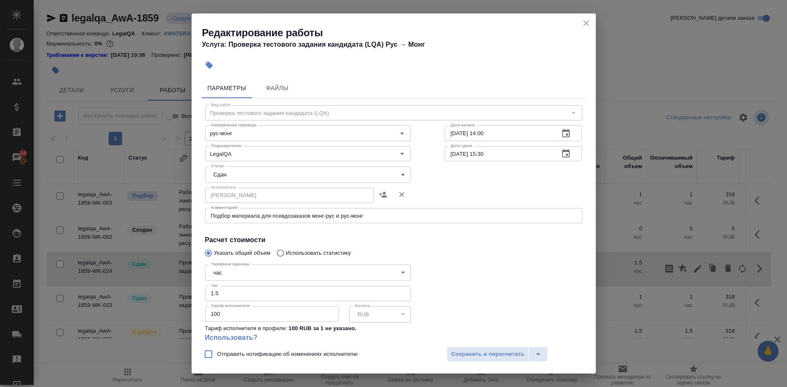
drag, startPoint x: 451, startPoint y: 132, endPoint x: 433, endPoint y: 155, distance: 29.0
click at [451, 134] on input "14.10.2025 14:00" at bounding box center [499, 132] width 108 height 15
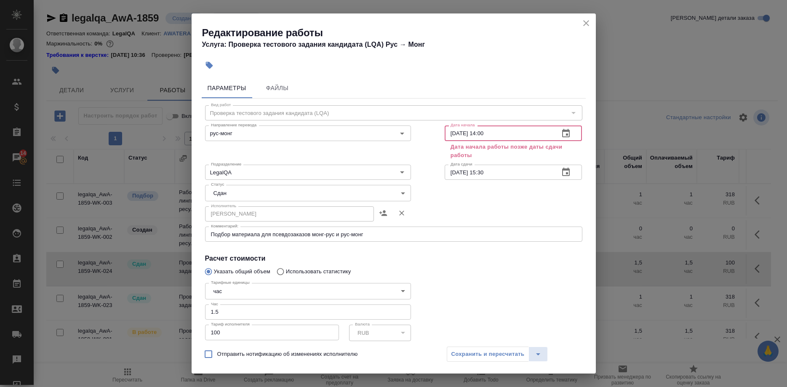
type input "15.10.2025 14:00"
click at [449, 171] on input "14.10.2025 15:30" at bounding box center [499, 172] width 108 height 15
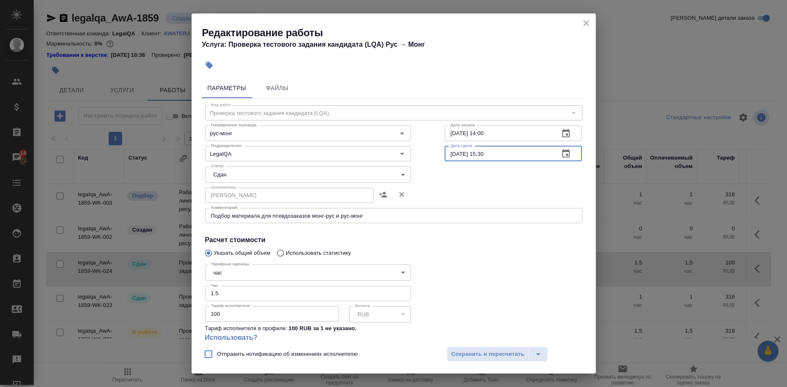
type input "15.10.2025 15:30"
drag, startPoint x: 479, startPoint y: 132, endPoint x: 523, endPoint y: 137, distance: 44.5
click at [523, 137] on input "15.10.2025 14:00" at bounding box center [499, 132] width 108 height 15
type input "15.10.2025 10:00"
drag, startPoint x: 478, startPoint y: 155, endPoint x: 506, endPoint y: 152, distance: 27.6
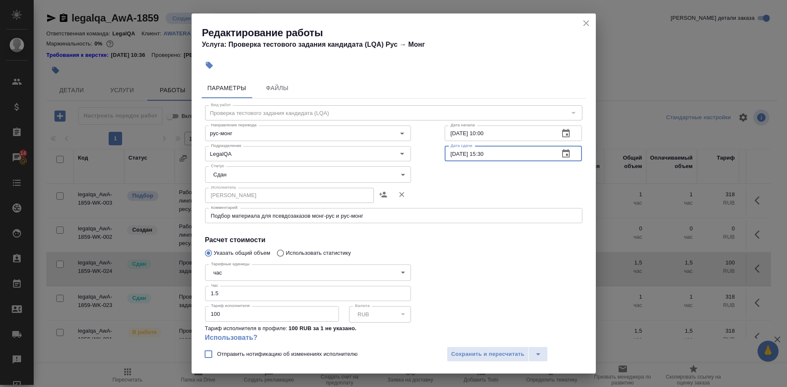
click at [506, 152] on input "15.10.2025 15:30" at bounding box center [499, 153] width 108 height 15
type input "15.10.2025 11:30"
click at [479, 348] on button "Сохранить и пересчитать" at bounding box center [488, 354] width 83 height 15
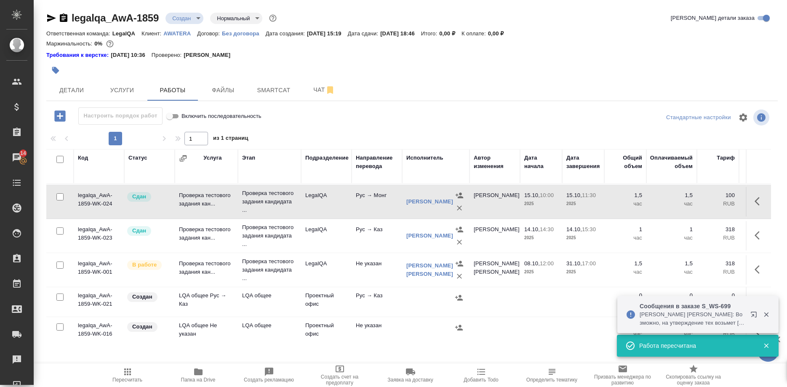
scroll to position [129, 0]
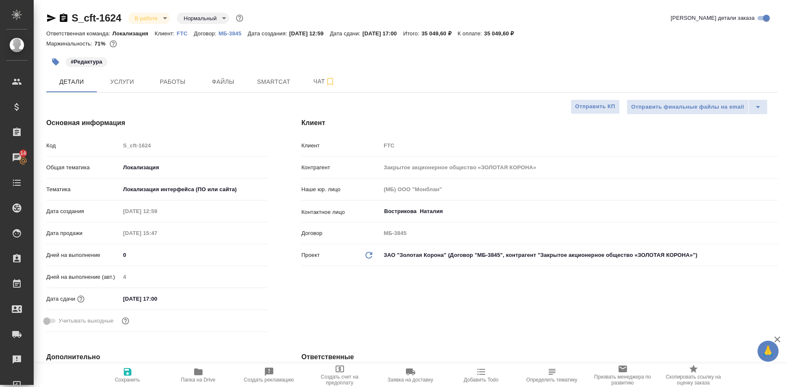
select select "RU"
